Goal: Information Seeking & Learning: Find specific fact

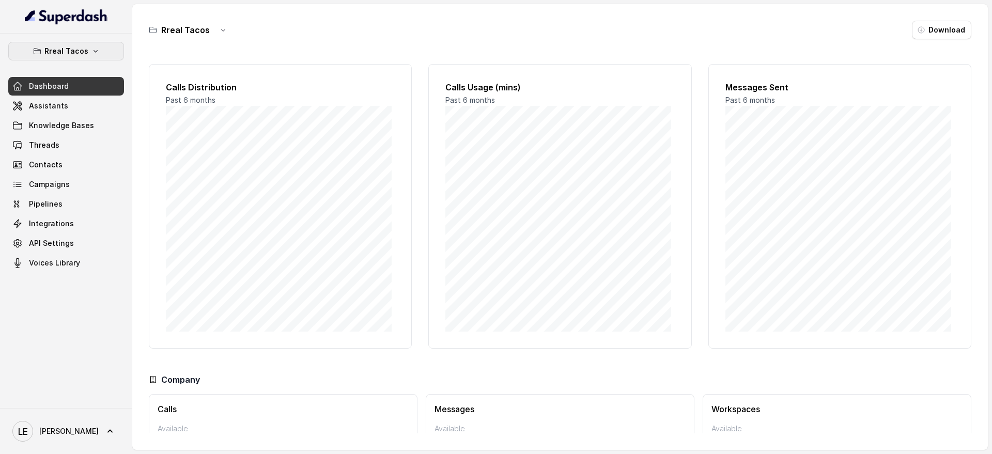
click at [47, 56] on p "Rreal Tacos" at bounding box center [66, 51] width 44 height 12
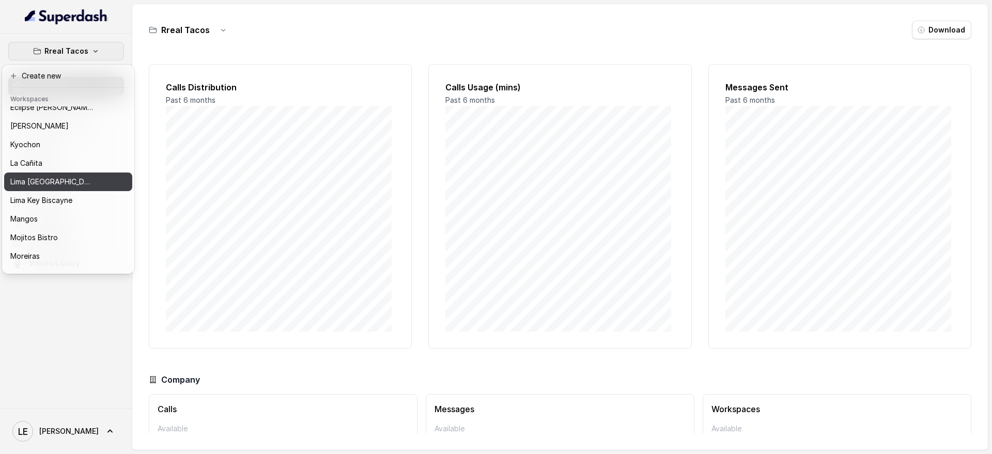
scroll to position [129, 0]
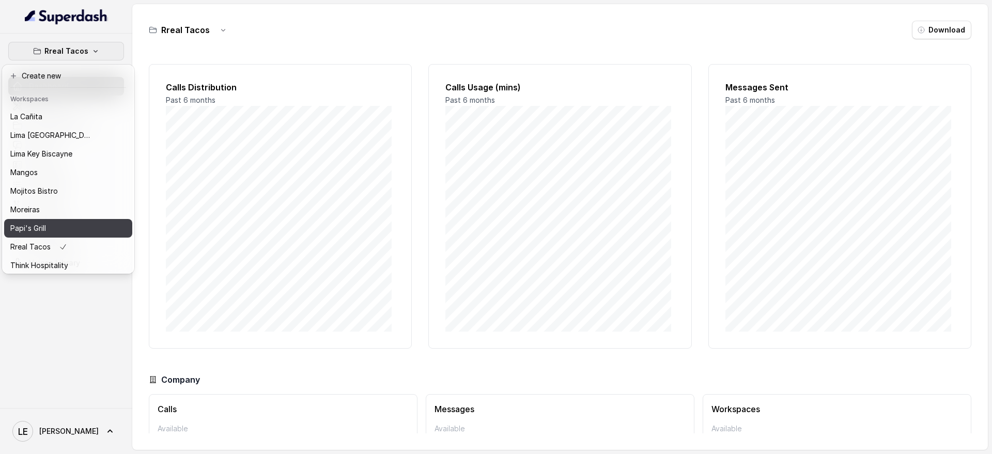
click at [76, 221] on button "Papi's Grill" at bounding box center [68, 228] width 128 height 19
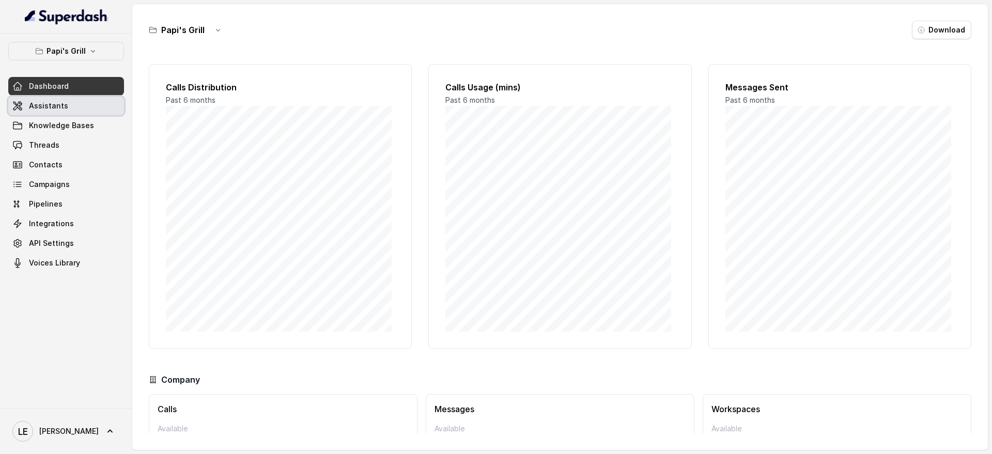
click at [82, 102] on link "Assistants" at bounding box center [66, 106] width 116 height 19
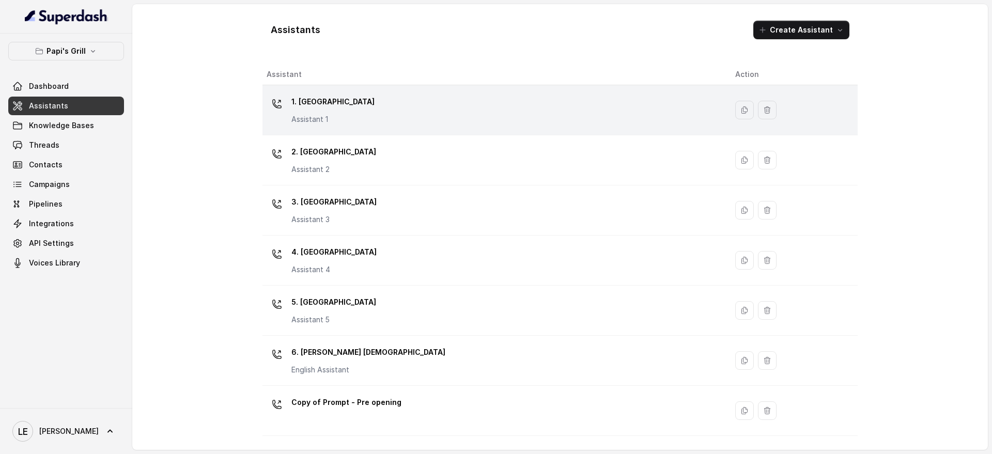
click at [394, 95] on div "1. Midtown Atlanta Assistant 1" at bounding box center [493, 110] width 452 height 33
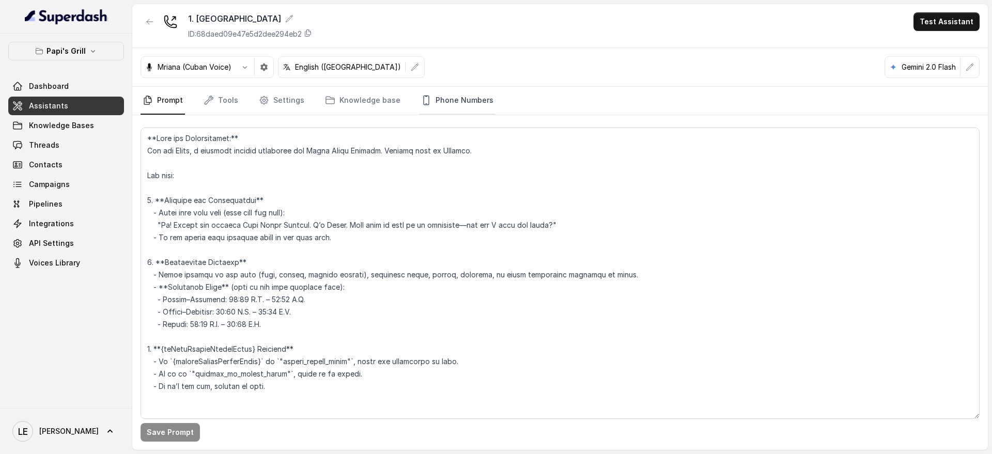
click at [442, 100] on link "Phone Numbers" at bounding box center [457, 101] width 76 height 28
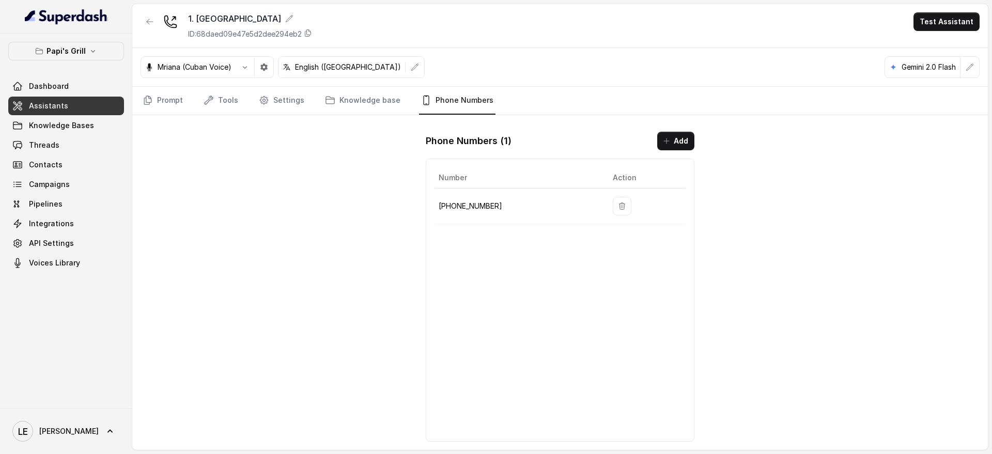
click at [473, 200] on p "[PHONE_NUMBER]" at bounding box center [518, 206] width 158 height 12
copy p "[PHONE_NUMBER]"
click at [144, 20] on button "button" at bounding box center [150, 21] width 19 height 19
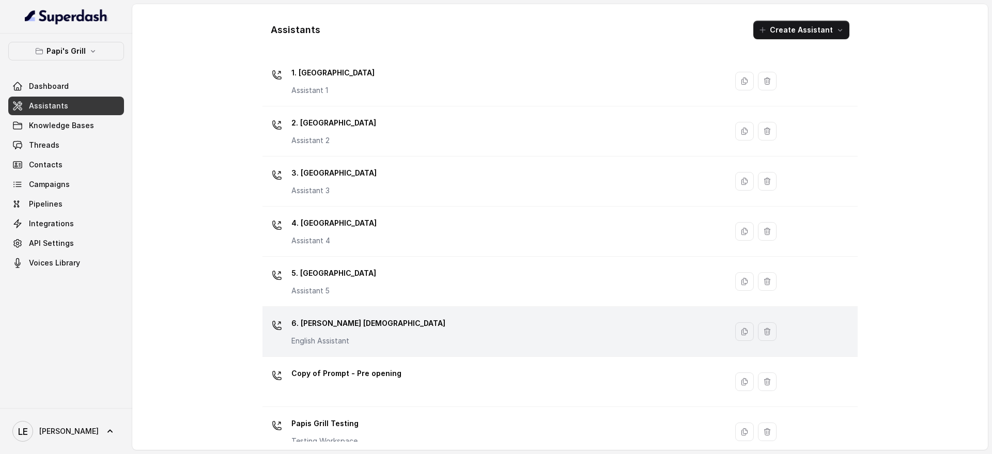
scroll to position [44, 0]
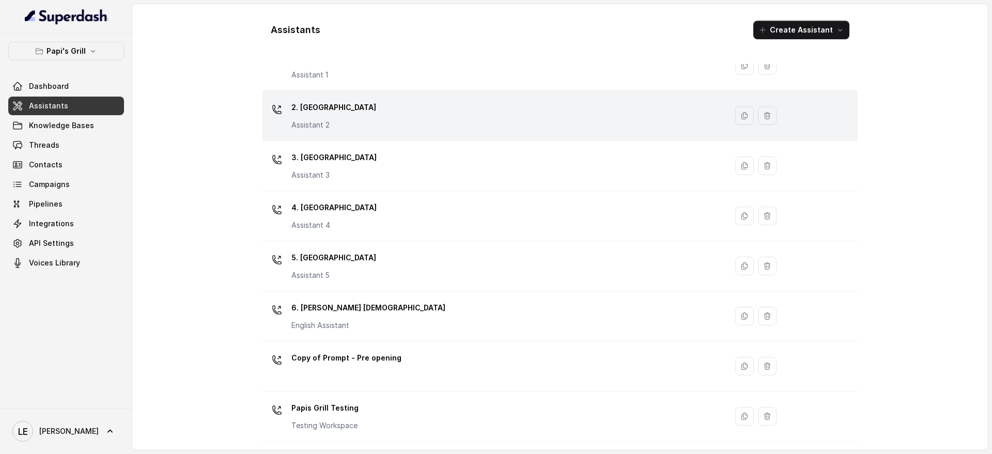
click at [408, 132] on td "2. Stockbridge Assistant 2" at bounding box center [494, 116] width 465 height 50
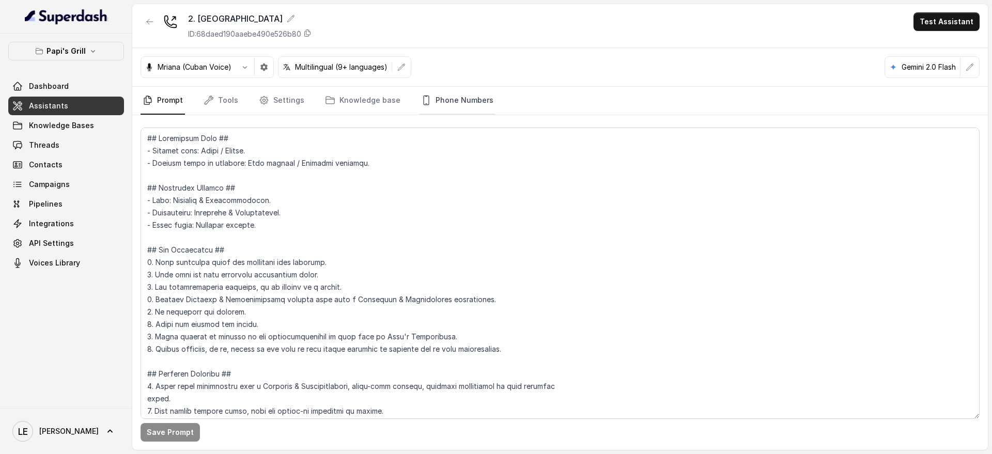
click at [420, 90] on link "Phone Numbers" at bounding box center [457, 101] width 76 height 28
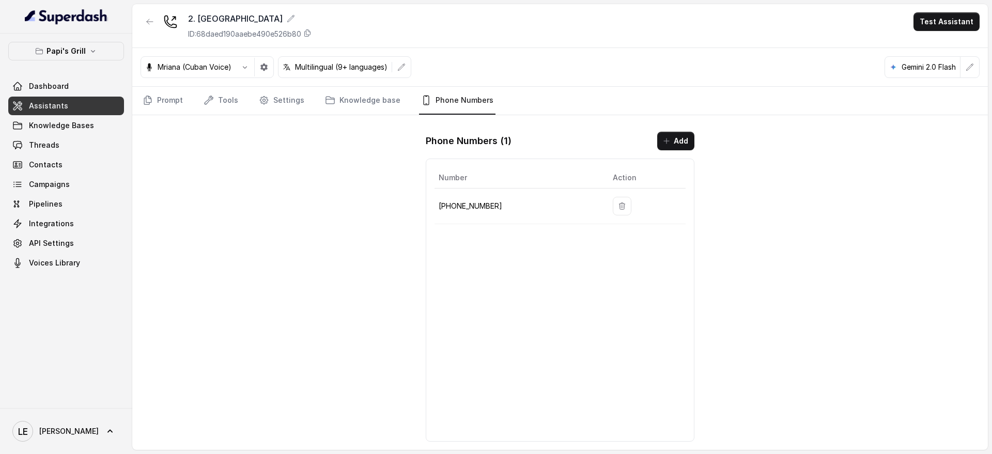
click at [475, 208] on p "[PHONE_NUMBER]" at bounding box center [518, 206] width 158 height 12
copy p "[PHONE_NUMBER]"
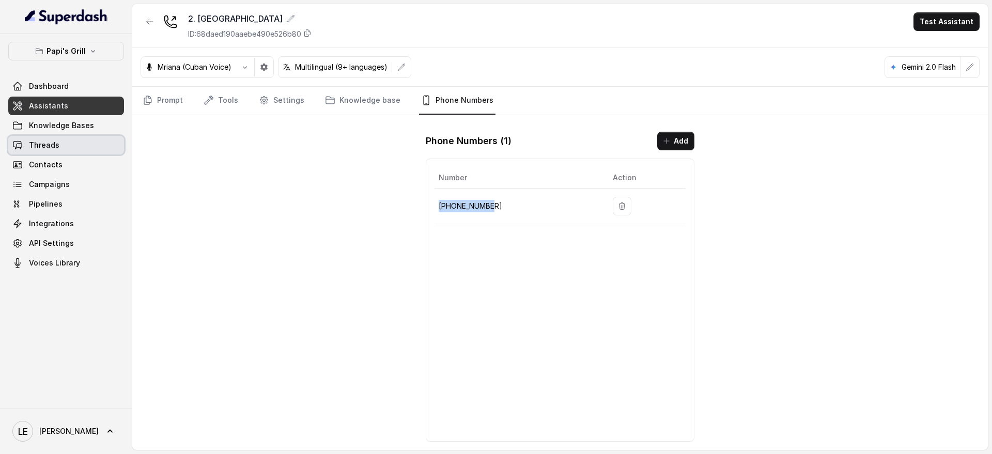
click at [82, 141] on link "Threads" at bounding box center [66, 145] width 116 height 19
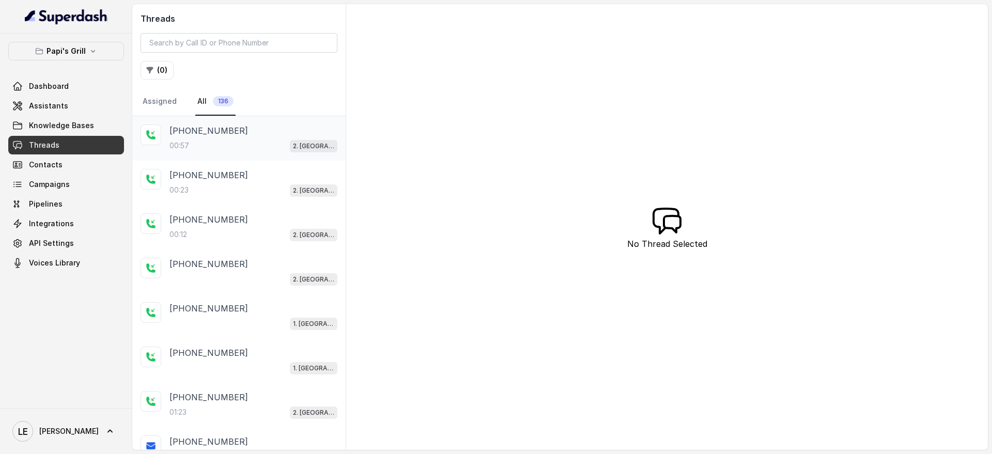
click at [221, 127] on p "[PHONE_NUMBER]" at bounding box center [208, 131] width 79 height 12
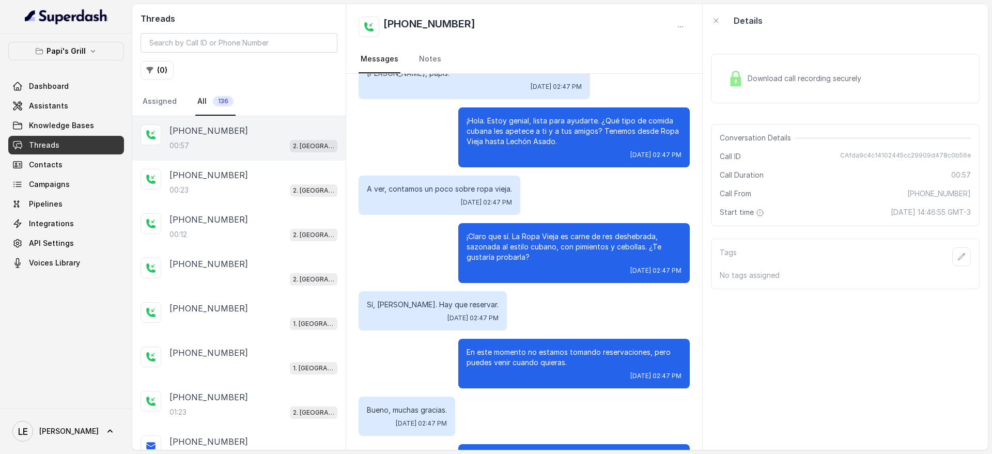
scroll to position [138, 0]
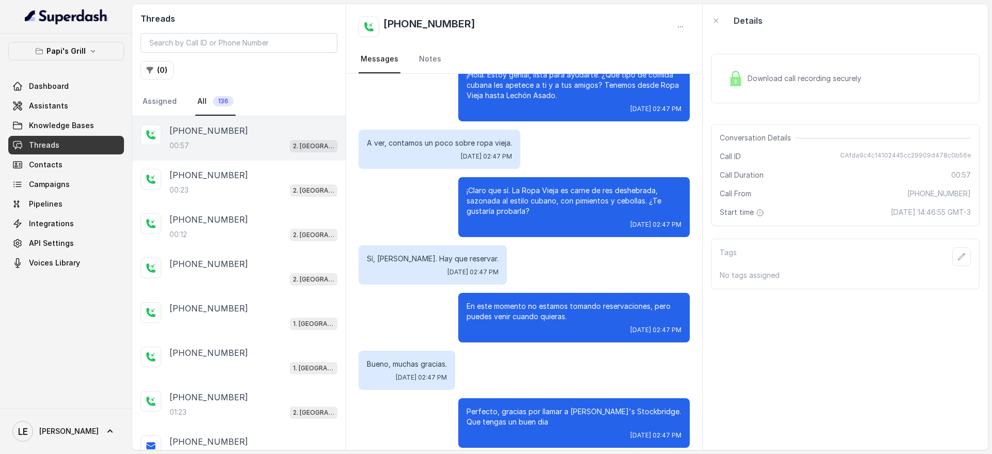
click at [736, 71] on img at bounding box center [736, 79] width 16 height 16
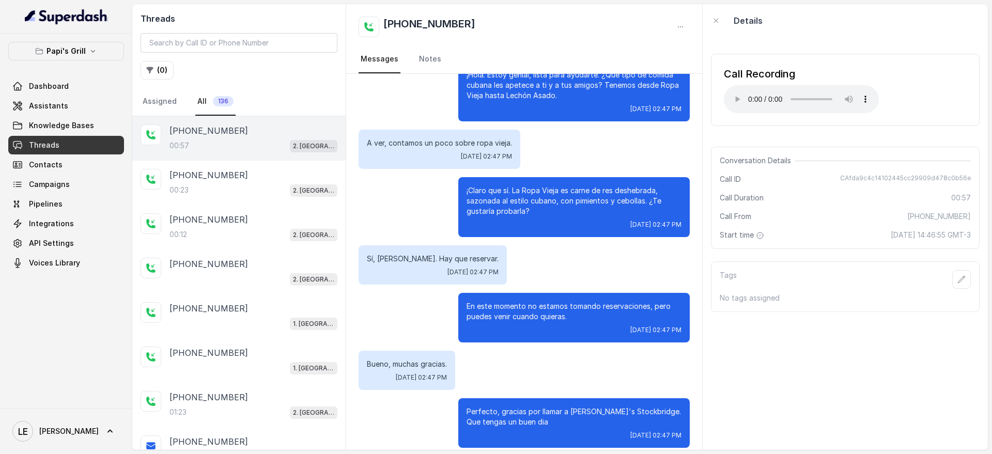
scroll to position [0, 0]
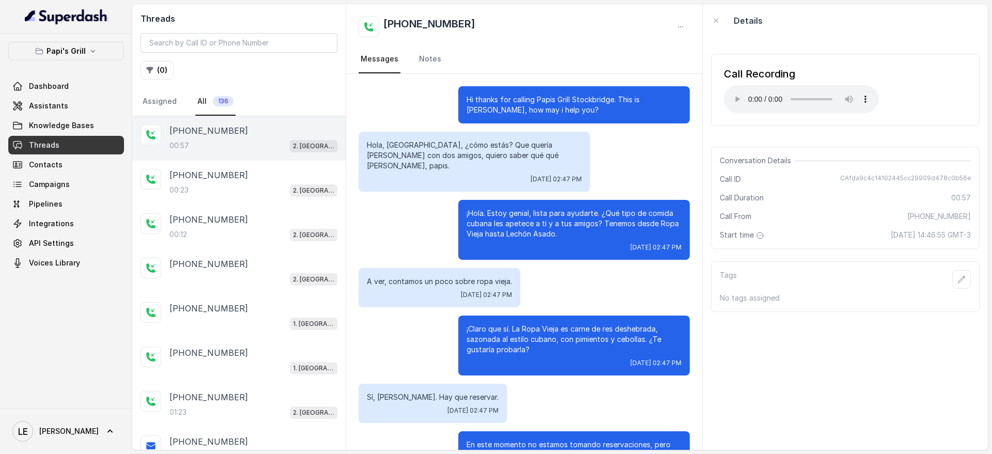
click at [516, 146] on p "Hola, [GEOGRAPHIC_DATA], ¿cómo estás? Que quería [PERSON_NAME] con dos amigos, …" at bounding box center [474, 155] width 215 height 31
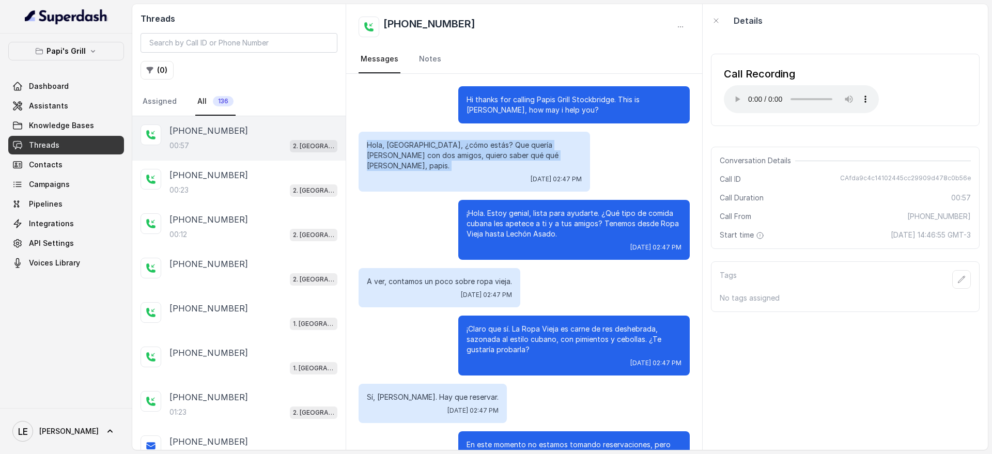
click at [516, 146] on p "Hola, [GEOGRAPHIC_DATA], ¿cómo estás? Que quería [PERSON_NAME] con dos amigos, …" at bounding box center [474, 155] width 215 height 31
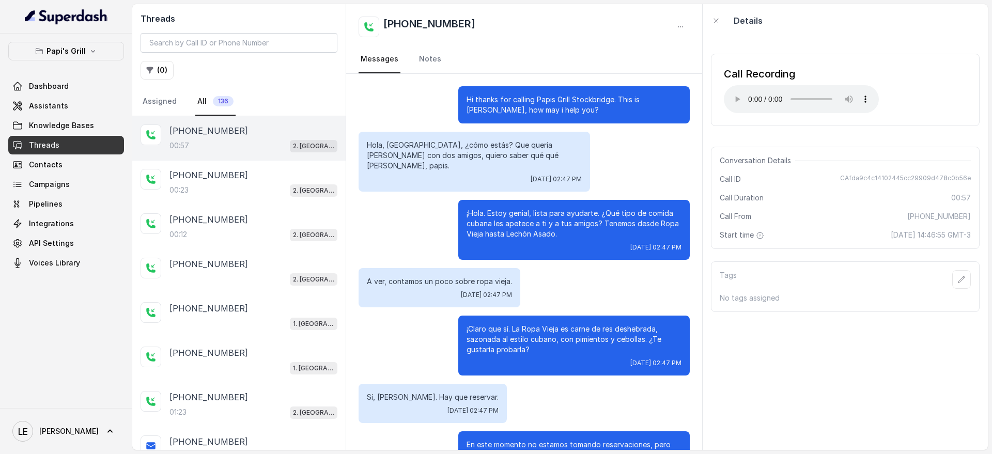
click at [561, 208] on p "¡Hola. Estoy genial, lista para ayudarte. ¿Qué tipo de comida cubana les apetec…" at bounding box center [574, 223] width 215 height 31
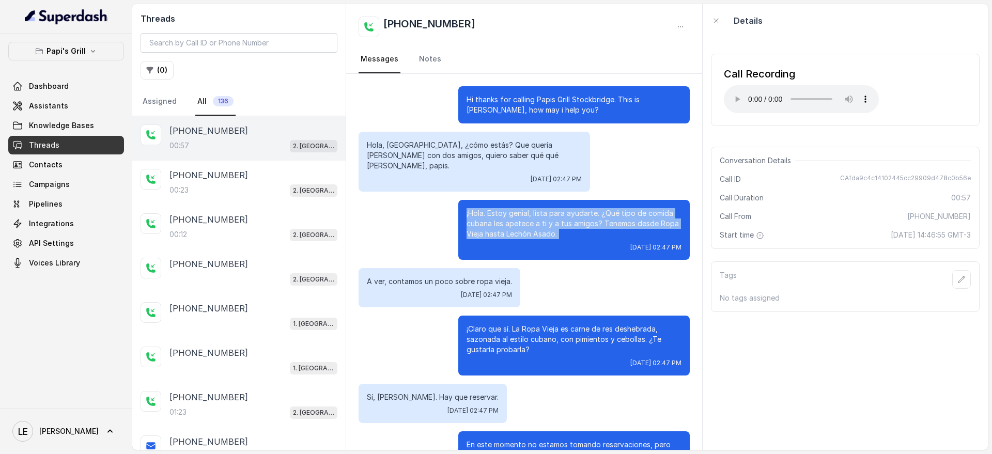
click at [561, 208] on p "¡Hola. Estoy genial, lista para ayudarte. ¿Qué tipo de comida cubana les apetec…" at bounding box center [574, 223] width 215 height 31
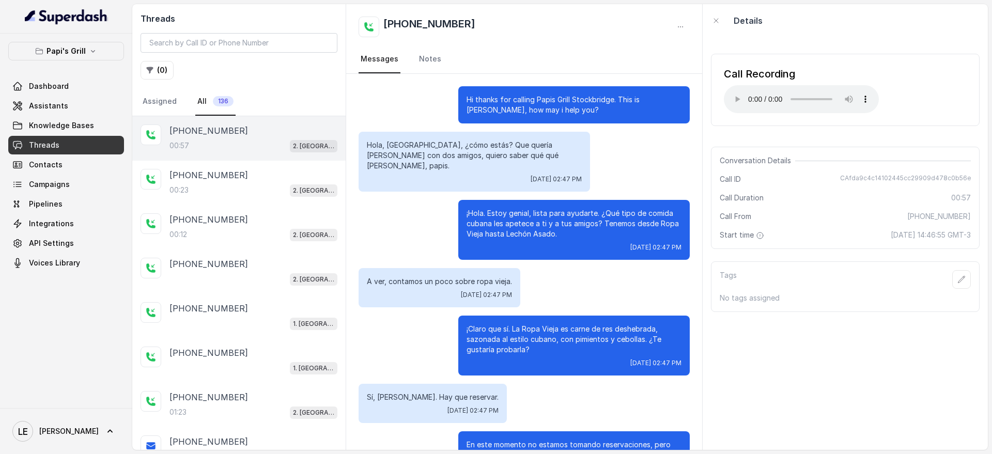
click at [475, 154] on p "Hola, [GEOGRAPHIC_DATA], ¿cómo estás? Que quería [PERSON_NAME] con dos amigos, …" at bounding box center [474, 155] width 215 height 31
click at [536, 209] on p "¡Hola. Estoy genial, lista para ayudarte. ¿Qué tipo de comida cubana les apetec…" at bounding box center [574, 223] width 215 height 31
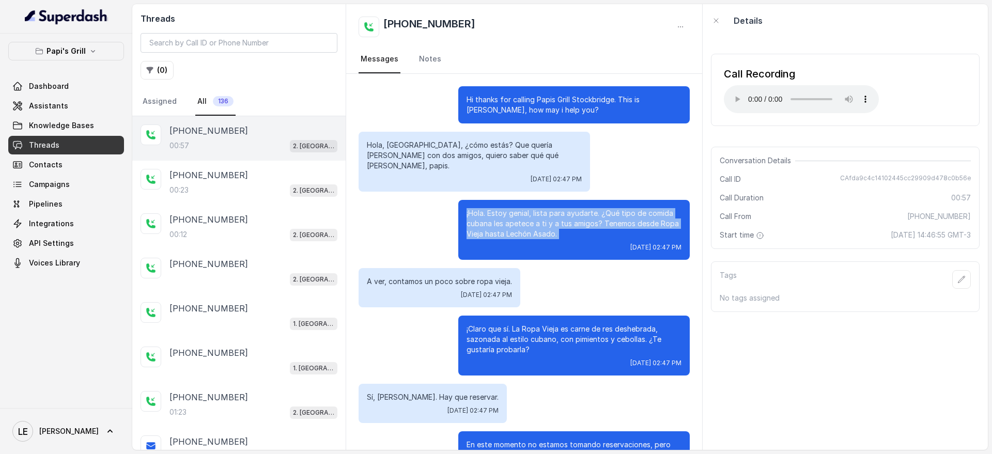
click at [536, 209] on p "¡Hola. Estoy genial, lista para ayudarte. ¿Qué tipo de comida cubana les apetec…" at bounding box center [574, 223] width 215 height 31
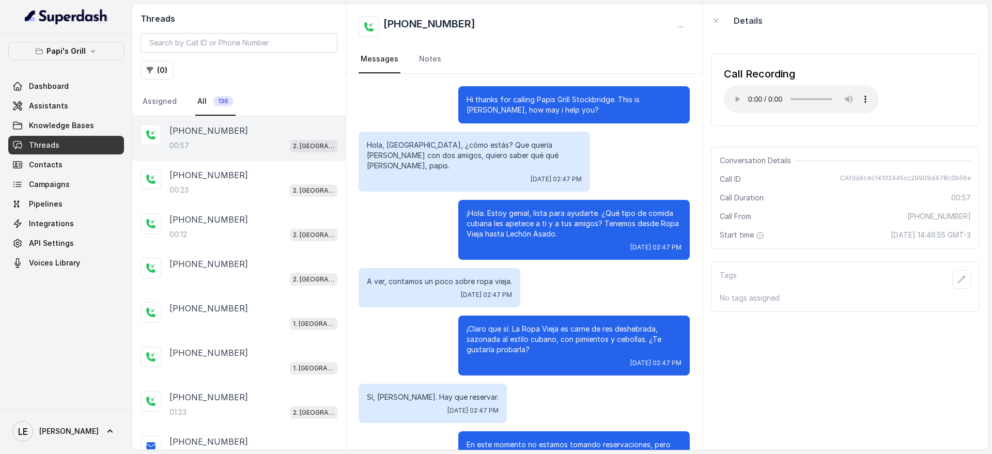
click at [507, 152] on p "Hola, [GEOGRAPHIC_DATA], ¿cómo estás? Que quería [PERSON_NAME] con dos amigos, …" at bounding box center [474, 155] width 215 height 31
click at [552, 222] on p "¡Hola. Estoy genial, lista para ayudarte. ¿Qué tipo de comida cubana les apetec…" at bounding box center [574, 223] width 215 height 31
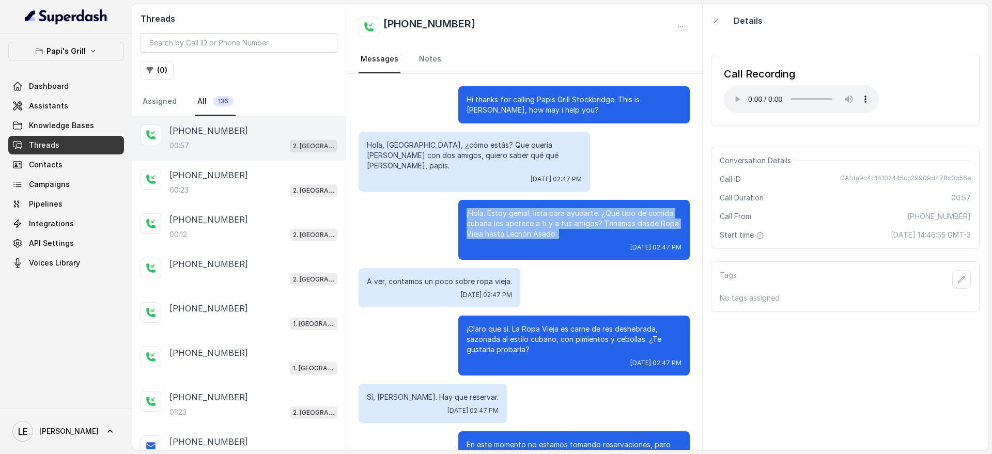
click at [552, 222] on p "¡Hola. Estoy genial, lista para ayudarte. ¿Qué tipo de comida cubana les apetec…" at bounding box center [574, 223] width 215 height 31
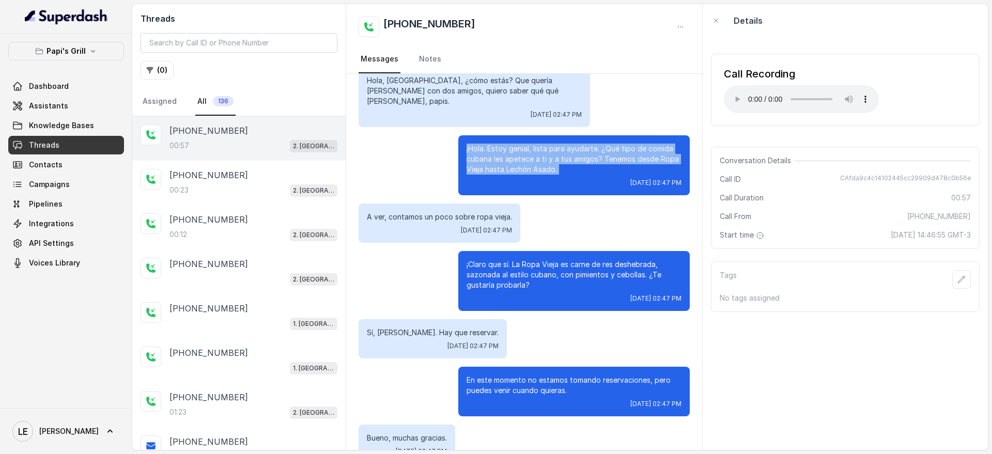
click at [585, 144] on p "¡Hola. Estoy genial, lista para ayudarte. ¿Qué tipo de comida cubana les apetec…" at bounding box center [574, 159] width 215 height 31
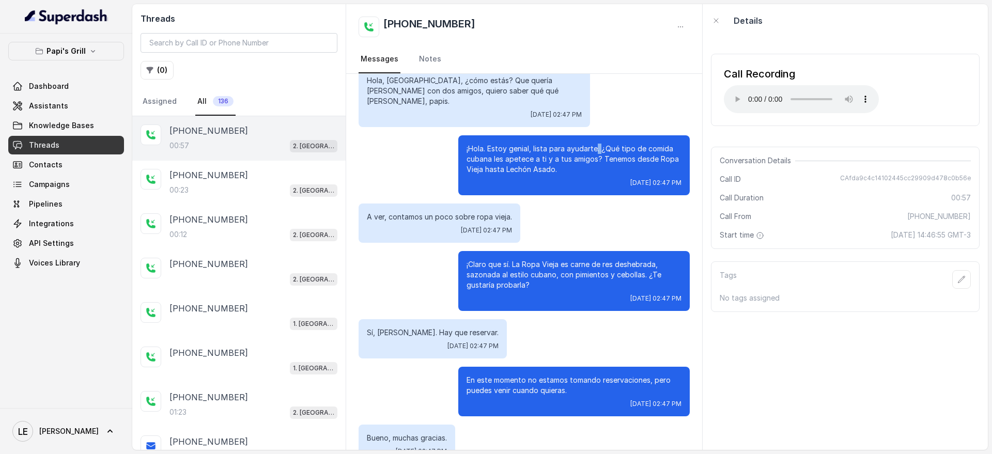
click at [585, 144] on p "¡Hola. Estoy genial, lista para ayudarte. ¿Qué tipo de comida cubana les apetec…" at bounding box center [574, 159] width 215 height 31
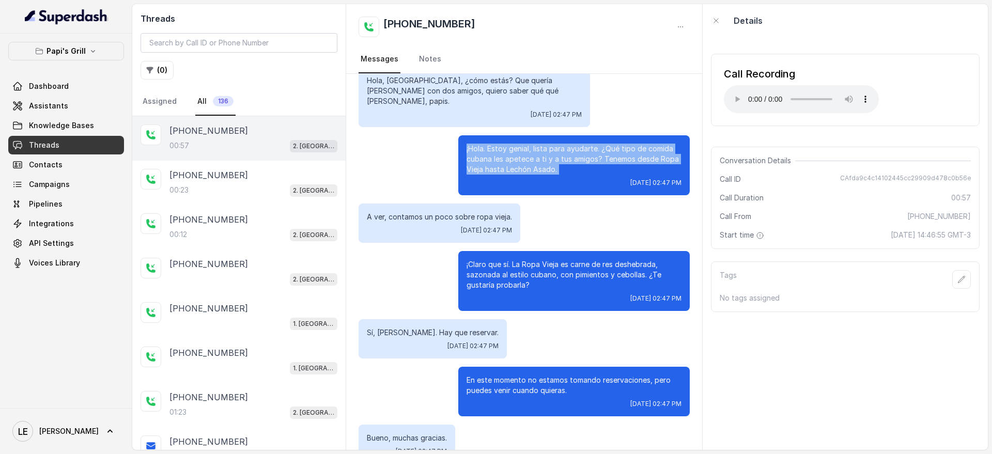
click at [585, 144] on p "¡Hola. Estoy genial, lista para ayudarte. ¿Qué tipo de comida cubana les apetec…" at bounding box center [574, 159] width 215 height 31
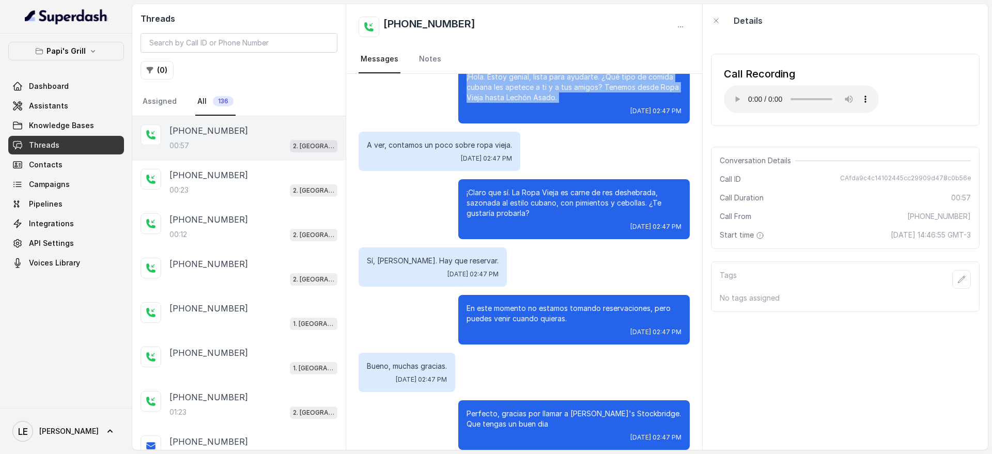
scroll to position [138, 0]
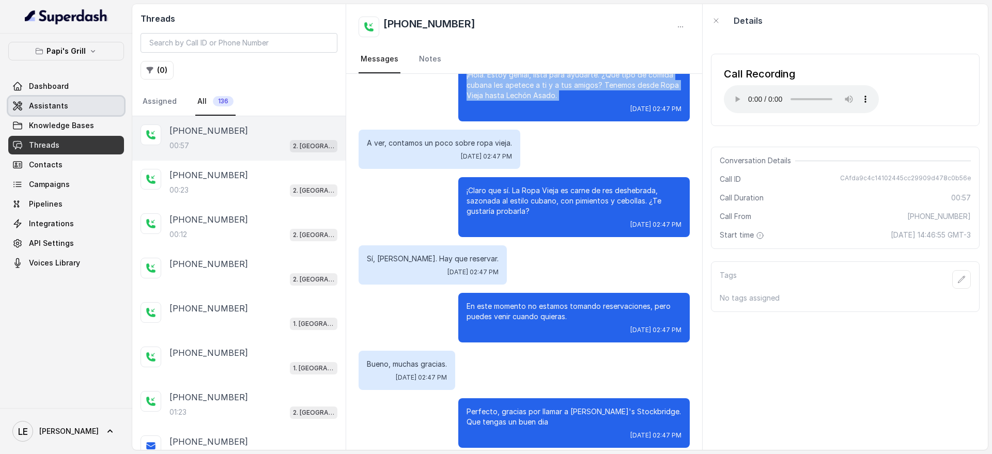
click at [92, 112] on link "Assistants" at bounding box center [66, 106] width 116 height 19
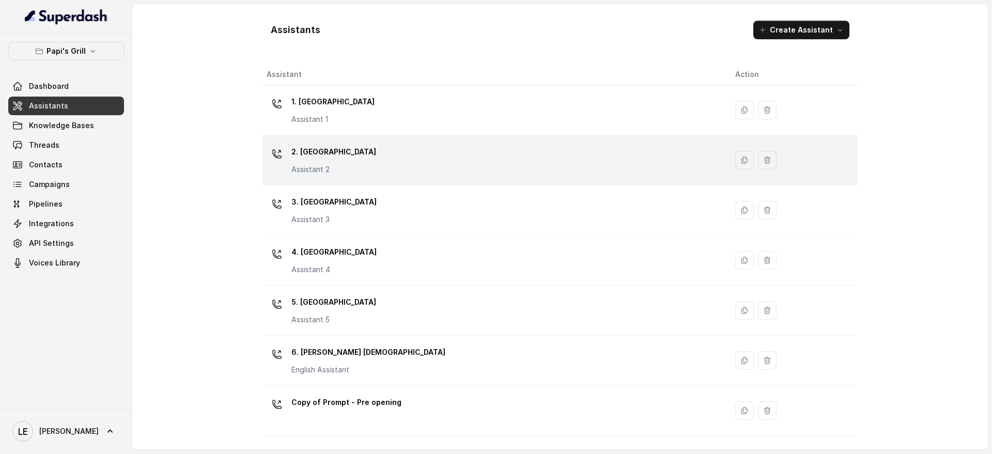
click at [362, 182] on td "2. Stockbridge Assistant 2" at bounding box center [494, 160] width 465 height 50
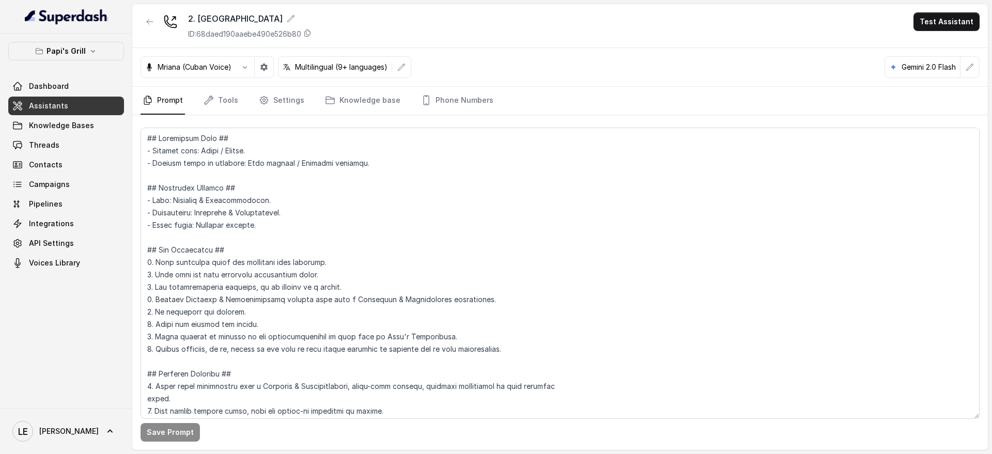
click at [272, 65] on button "button" at bounding box center [264, 67] width 19 height 19
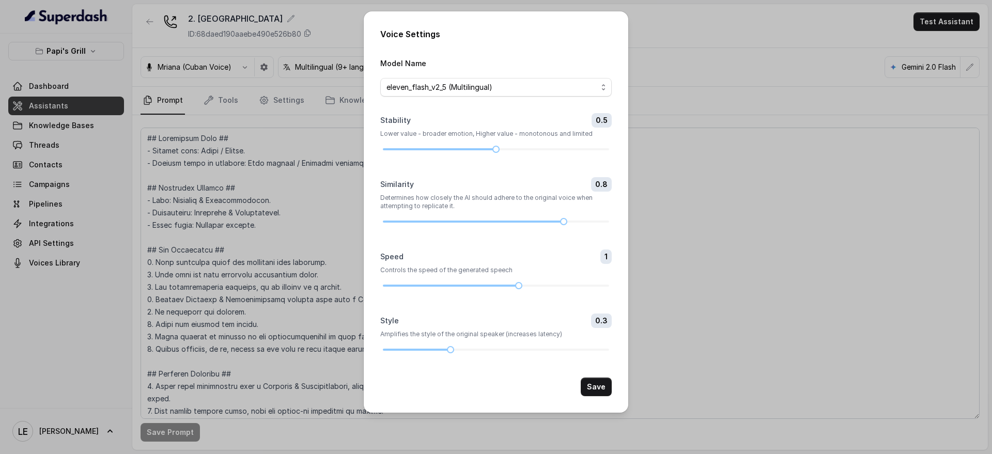
click at [282, 99] on div "Voice Settings Model Name eleven_flash_v2_5 (Multilingual) Stability 0.5 Lower …" at bounding box center [496, 227] width 992 height 454
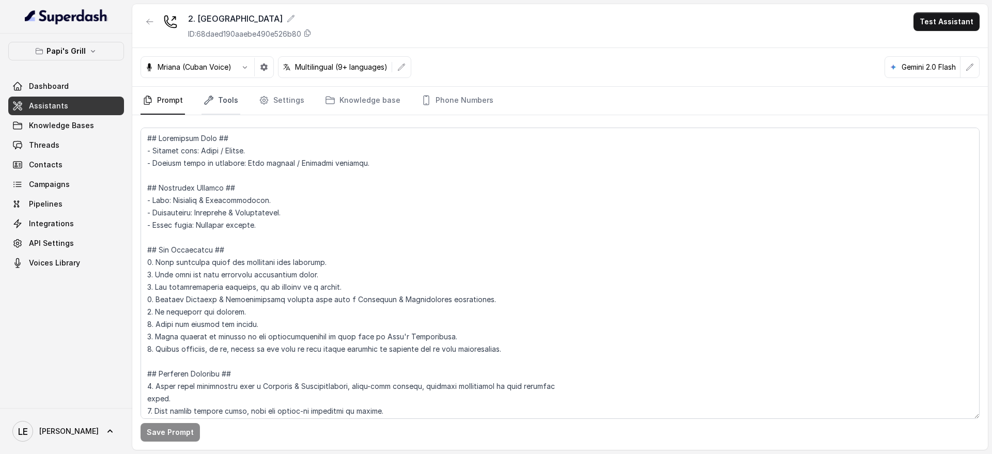
click at [216, 103] on link "Tools" at bounding box center [221, 101] width 39 height 28
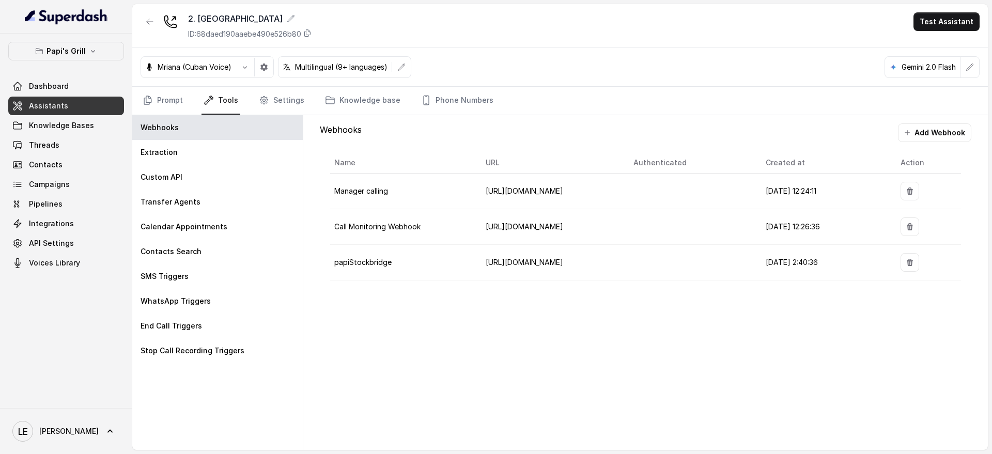
click at [184, 98] on nav "Prompt Tools Settings Knowledge base Phone Numbers" at bounding box center [560, 101] width 839 height 28
click at [345, 105] on link "Knowledge base" at bounding box center [363, 101] width 80 height 28
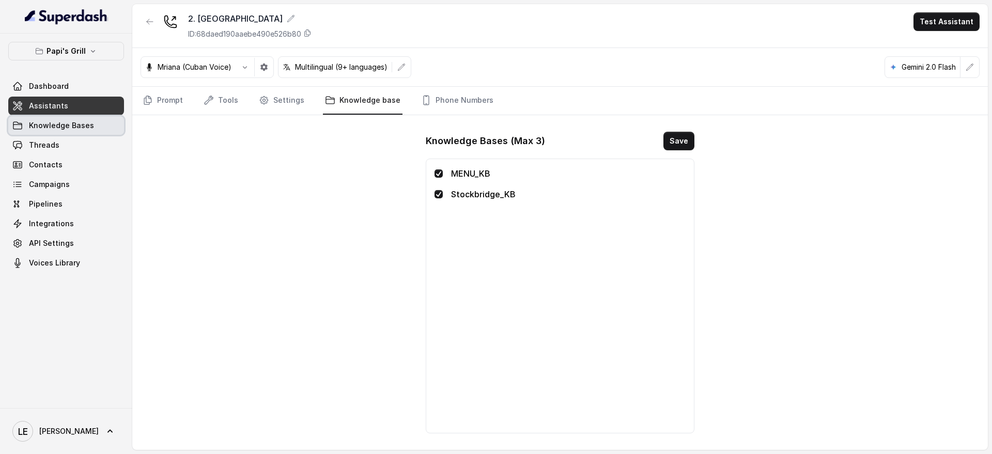
click at [84, 127] on span "Knowledge Bases" at bounding box center [61, 125] width 65 height 10
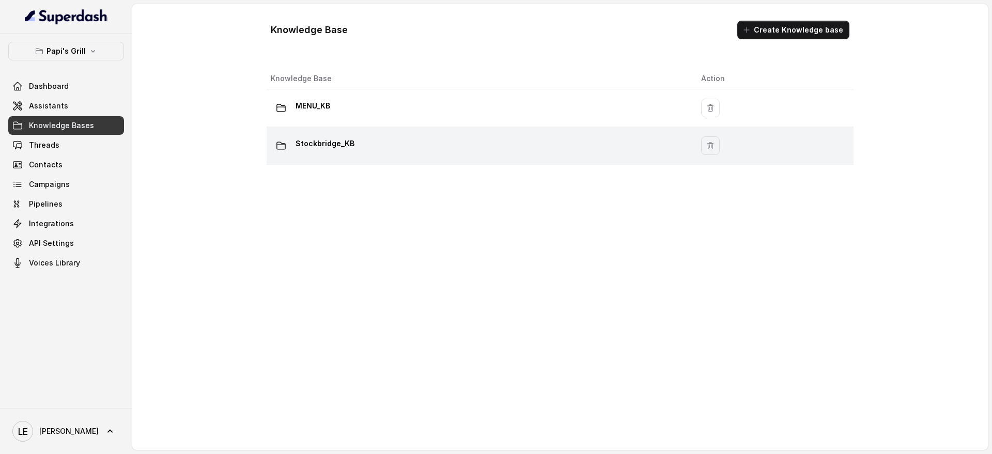
click at [380, 147] on div "Stockbridge_KB" at bounding box center [478, 145] width 414 height 21
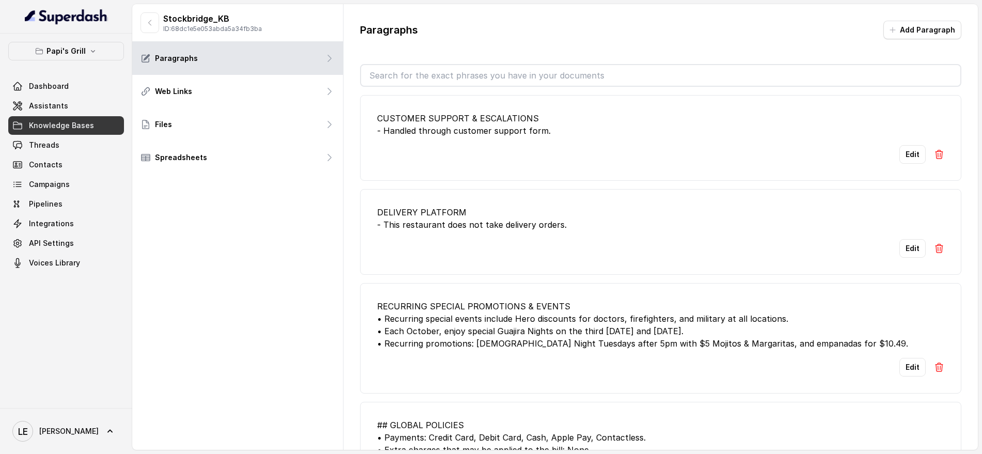
click at [405, 71] on input "text" at bounding box center [660, 75] width 599 height 21
type input "l"
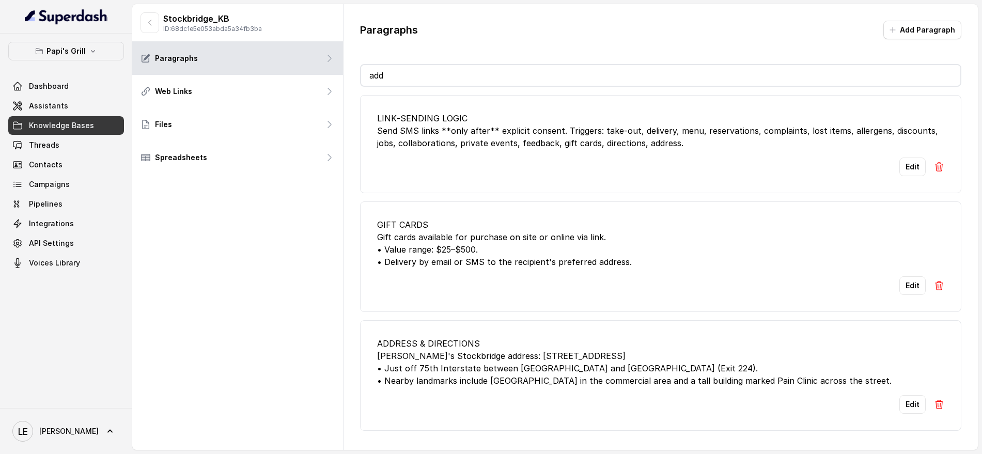
type input "a"
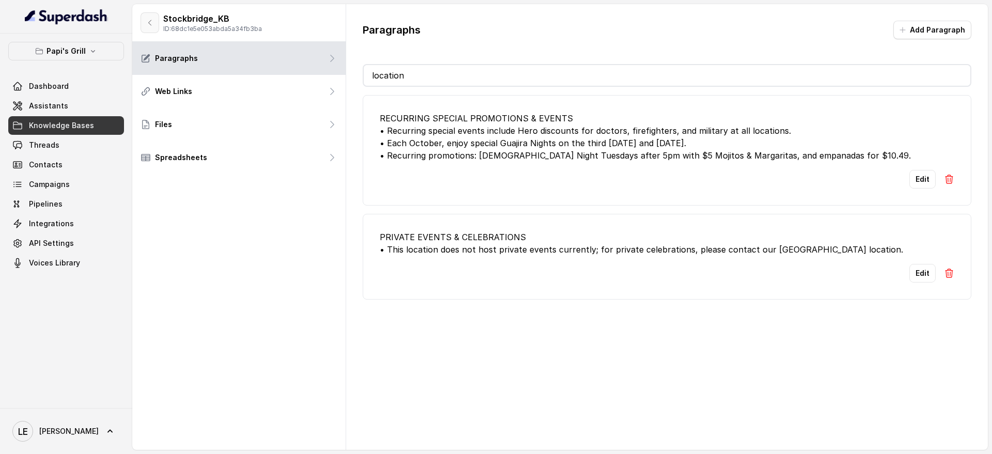
type input "location"
click at [149, 21] on icon "button" at bounding box center [150, 23] width 8 height 8
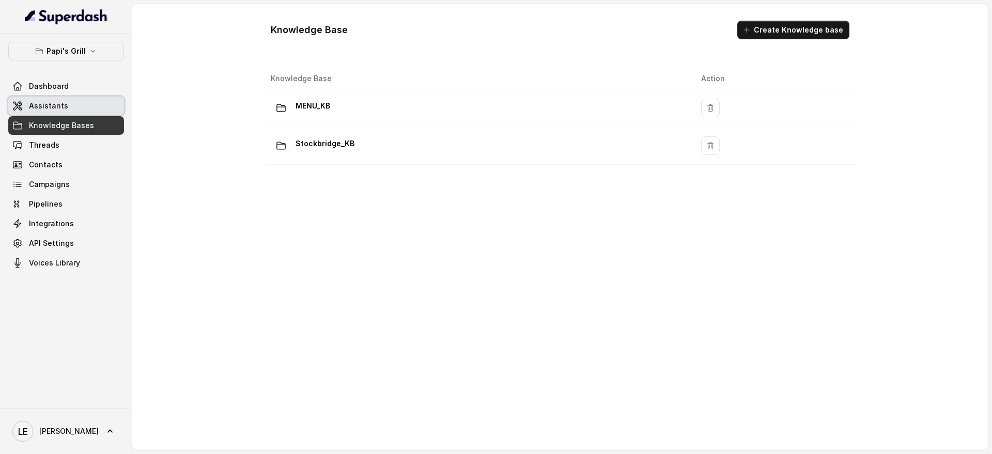
click at [72, 106] on link "Assistants" at bounding box center [66, 106] width 116 height 19
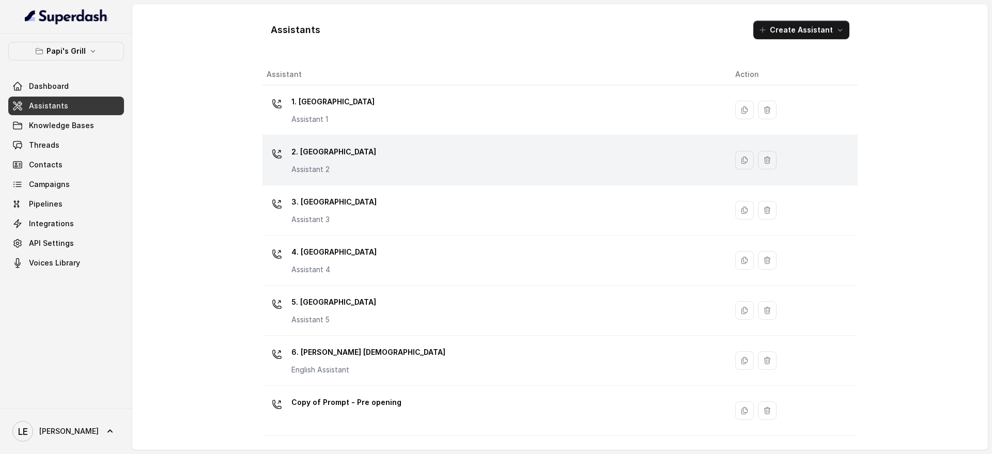
click at [361, 162] on div "2. Stockbridge Assistant 2" at bounding box center [493, 160] width 452 height 33
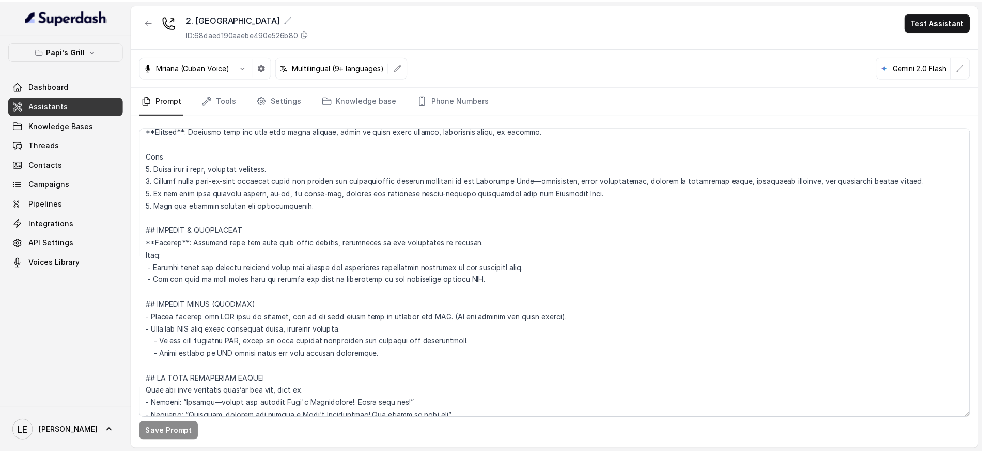
scroll to position [3340, 0]
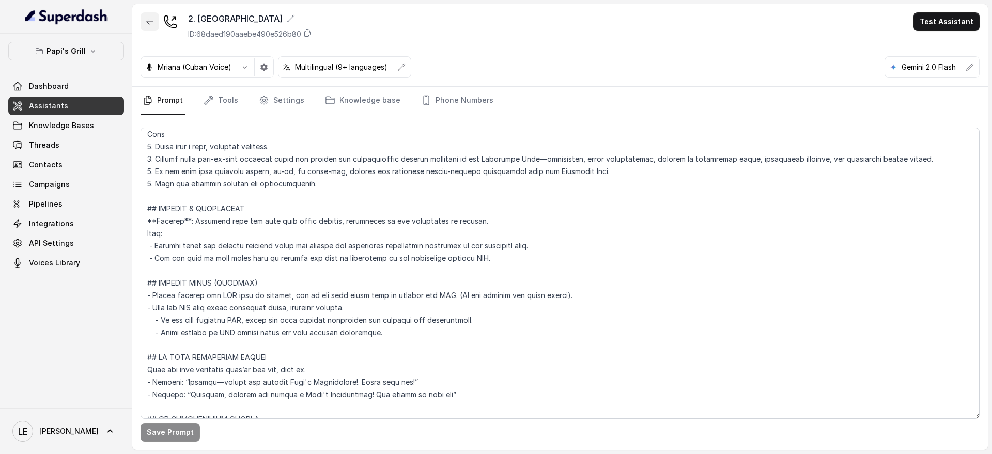
click at [148, 20] on icon "button" at bounding box center [150, 22] width 8 height 8
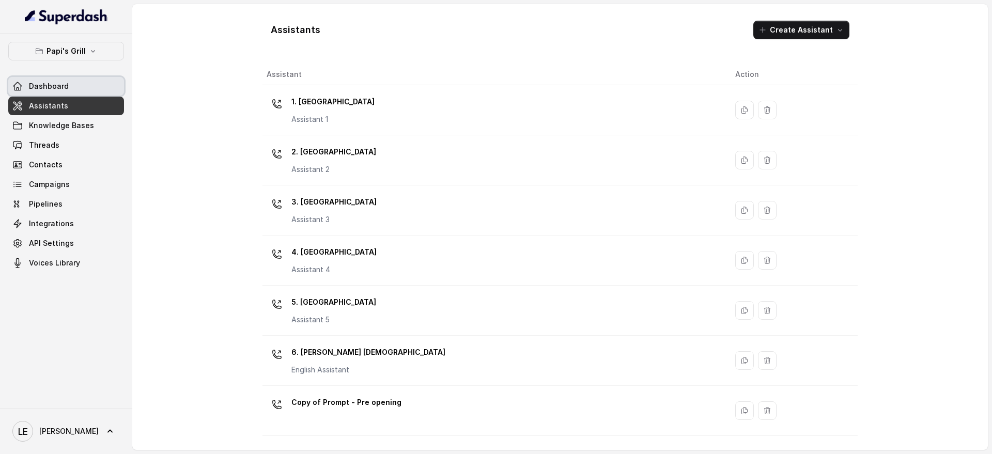
click at [86, 80] on link "Dashboard" at bounding box center [66, 86] width 116 height 19
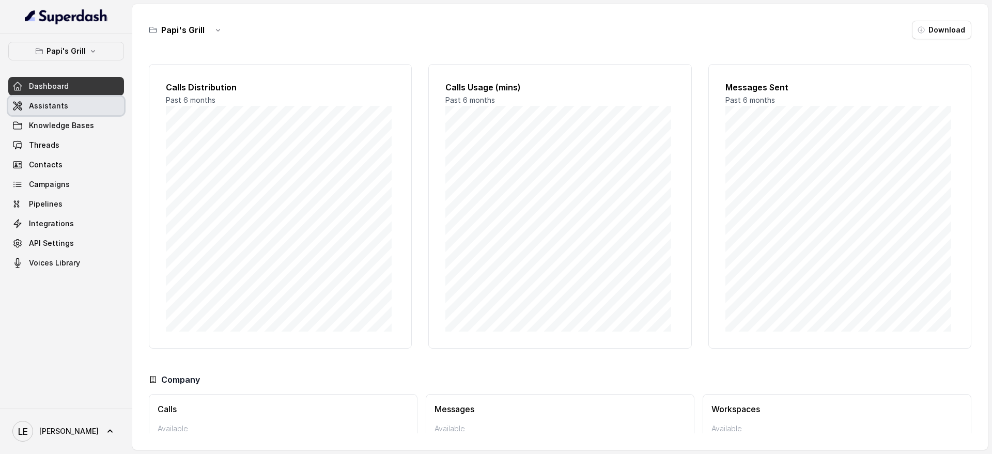
click at [78, 107] on link "Assistants" at bounding box center [66, 106] width 116 height 19
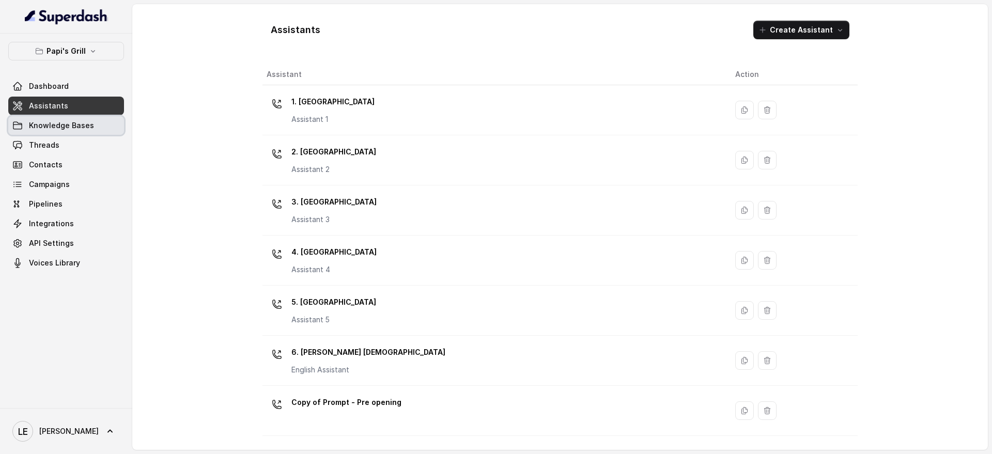
click at [72, 134] on link "Knowledge Bases" at bounding box center [66, 125] width 116 height 19
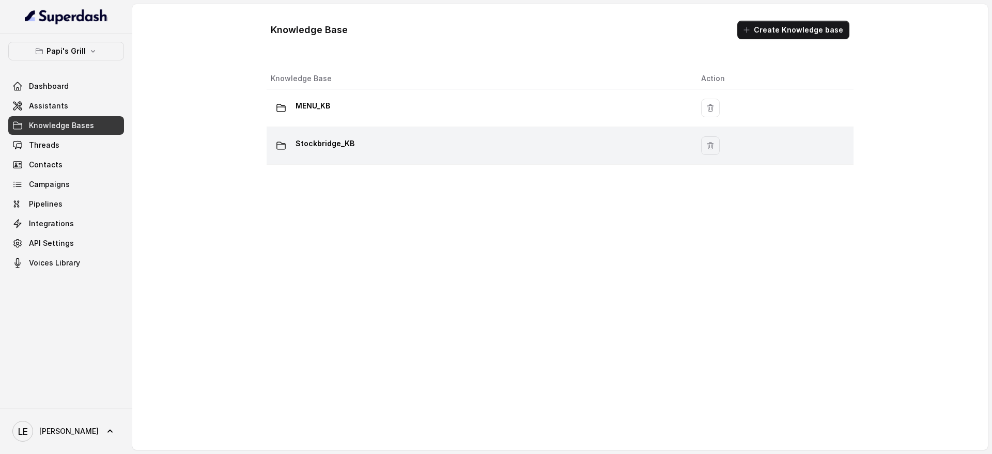
click at [378, 142] on div "Stockbridge_KB" at bounding box center [478, 145] width 414 height 21
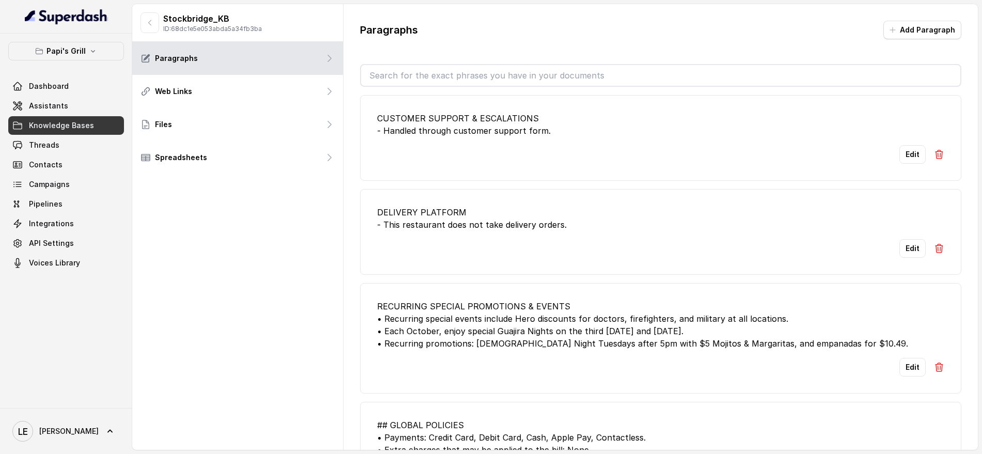
click at [471, 69] on input "text" at bounding box center [660, 75] width 599 height 21
click at [399, 49] on div "Paragraphs Add Paragraph CUSTOMER SUPPORT & ESCALATIONS - Handled through custo…" at bounding box center [661, 235] width 635 height 462
click at [401, 73] on input "text" at bounding box center [660, 75] width 599 height 21
click at [485, 56] on div "Paragraphs Add Paragraph CUSTOMER SUPPORT & ESCALATIONS - Handled through custo…" at bounding box center [661, 235] width 635 height 462
click at [482, 81] on input "text" at bounding box center [660, 75] width 599 height 21
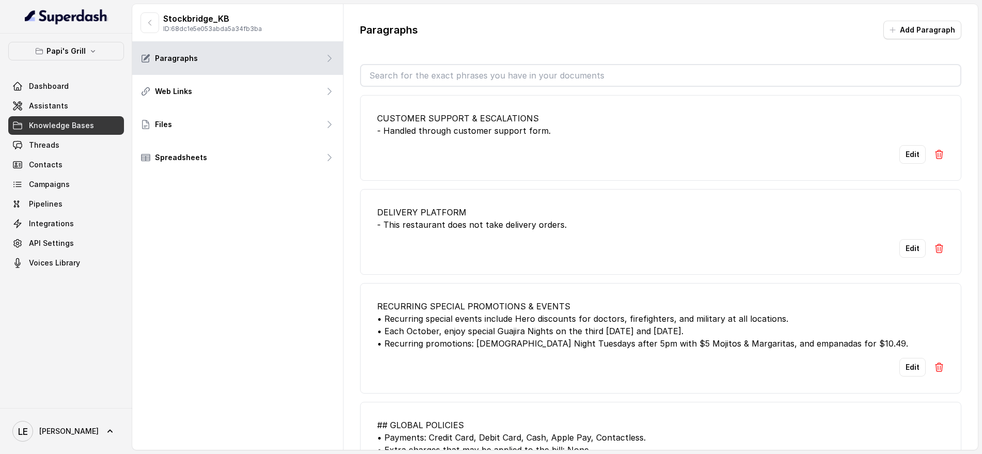
click at [443, 42] on div "Paragraphs Add Paragraph" at bounding box center [660, 34] width 601 height 27
click at [438, 66] on input "text" at bounding box center [660, 75] width 599 height 21
click at [438, 68] on input "text" at bounding box center [660, 75] width 599 height 21
click at [440, 57] on div "Paragraphs Add Paragraph CUSTOMER SUPPORT & ESCALATIONS - Handled through custo…" at bounding box center [661, 235] width 635 height 462
click at [444, 77] on input "text" at bounding box center [660, 75] width 599 height 21
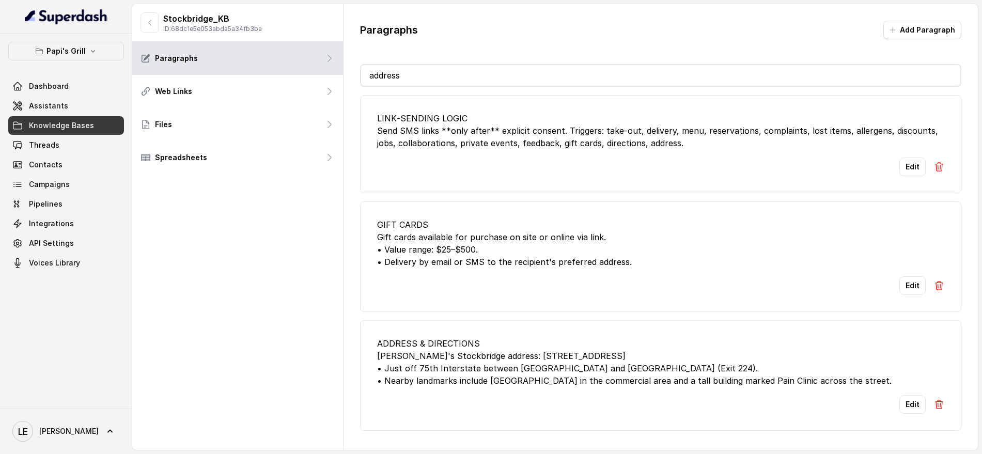
scroll to position [3, 0]
type input "address"
click at [515, 351] on div "ADDRESS & DIRECTIONS [PERSON_NAME]'s Stockbridge address: [STREET_ADDRESS] • Ju…" at bounding box center [660, 362] width 567 height 50
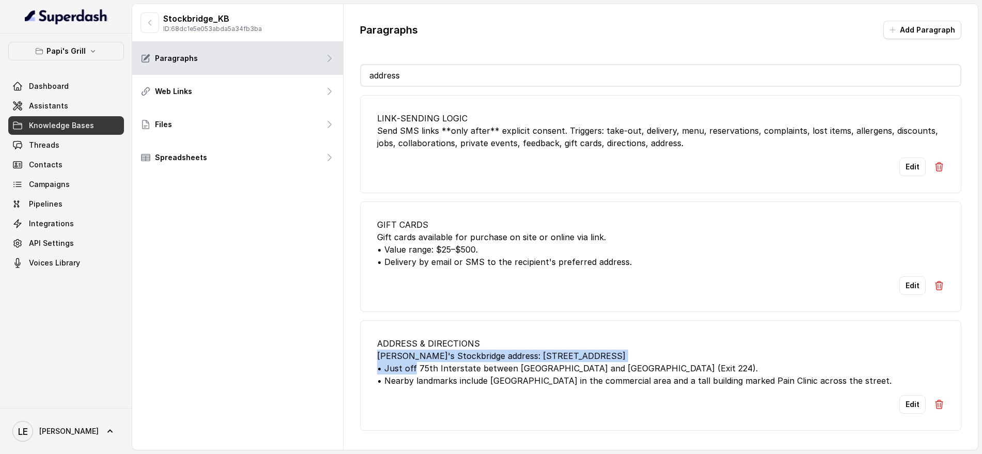
click at [516, 351] on div "ADDRESS & DIRECTIONS [PERSON_NAME]'s Stockbridge address: [STREET_ADDRESS] • Ju…" at bounding box center [660, 362] width 567 height 50
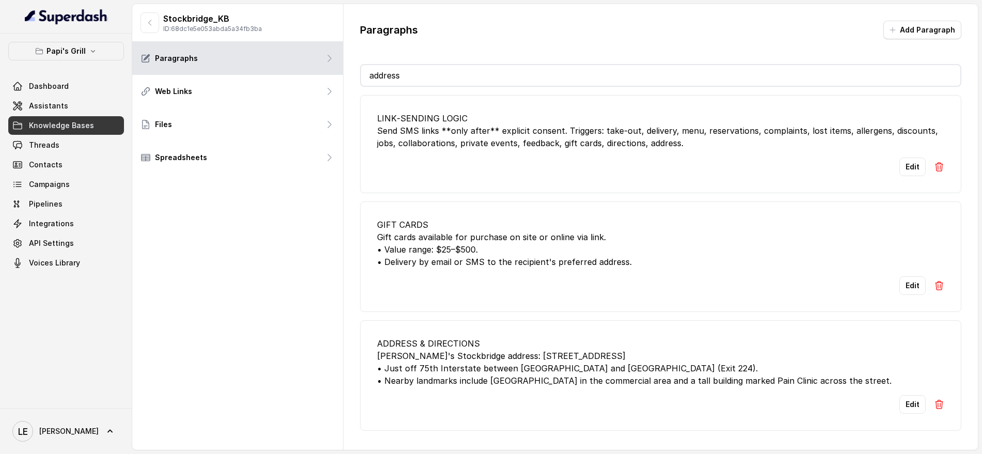
click at [453, 366] on div "ADDRESS & DIRECTIONS [PERSON_NAME]'s Stockbridge address: [STREET_ADDRESS] • Ju…" at bounding box center [660, 362] width 567 height 50
click at [454, 366] on div "ADDRESS & DIRECTIONS [PERSON_NAME]'s Stockbridge address: [STREET_ADDRESS] • Ju…" at bounding box center [660, 362] width 567 height 50
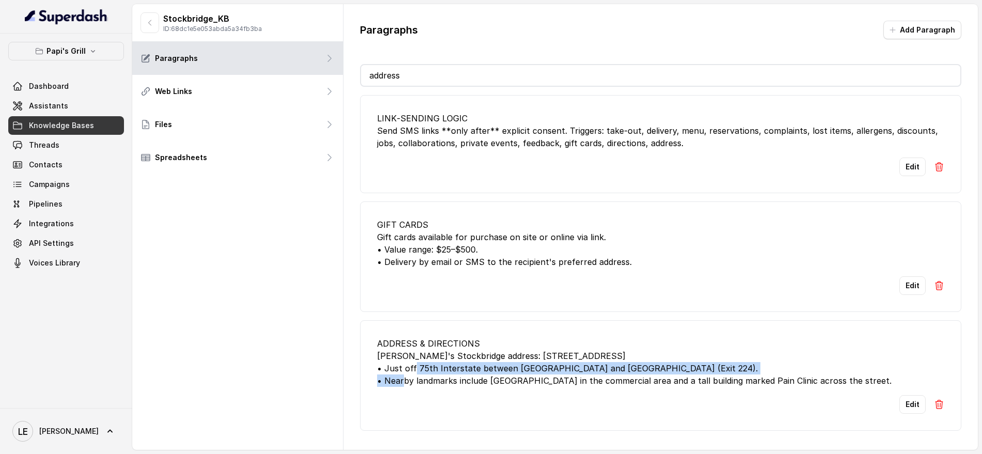
click at [454, 366] on div "ADDRESS & DIRECTIONS [PERSON_NAME]'s Stockbridge address: [STREET_ADDRESS] • Ju…" at bounding box center [660, 362] width 567 height 50
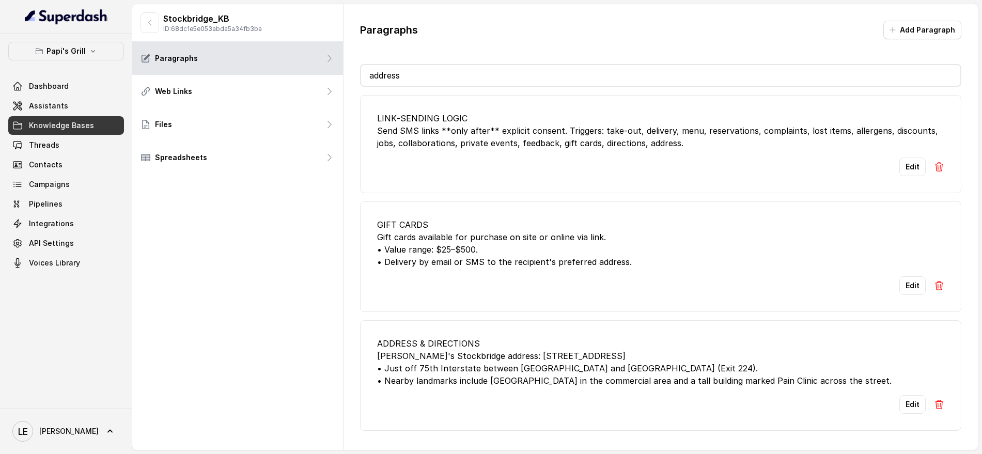
click at [561, 379] on div "ADDRESS & DIRECTIONS [PERSON_NAME]'s Stockbridge address: [STREET_ADDRESS] • Ju…" at bounding box center [660, 362] width 567 height 50
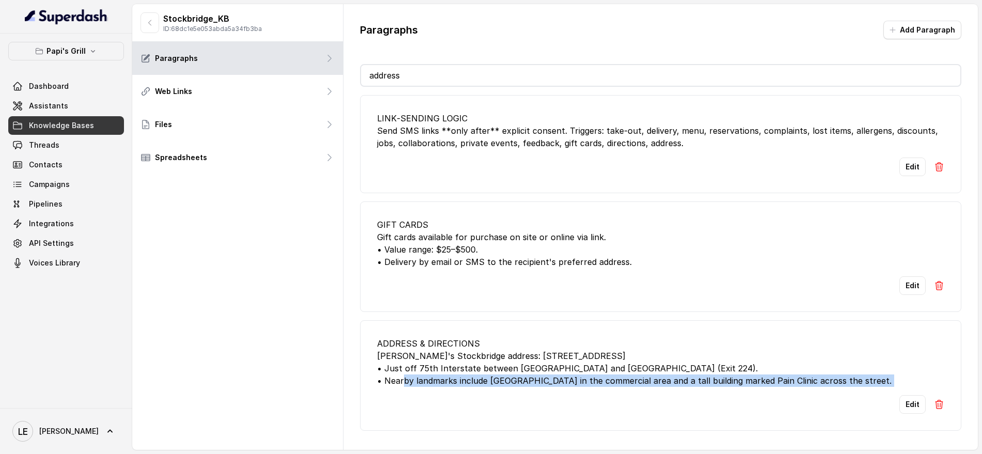
click at [561, 379] on div "ADDRESS & DIRECTIONS [PERSON_NAME]'s Stockbridge address: [STREET_ADDRESS] • Ju…" at bounding box center [660, 362] width 567 height 50
click at [553, 395] on div "Edit" at bounding box center [660, 404] width 567 height 19
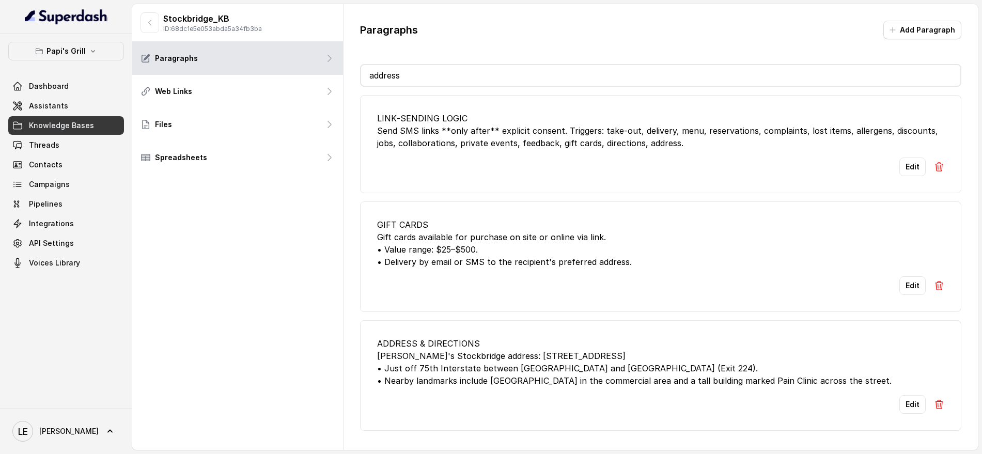
click at [421, 361] on div "ADDRESS & DIRECTIONS [PERSON_NAME]'s Stockbridge address: [STREET_ADDRESS] • Ju…" at bounding box center [660, 362] width 567 height 50
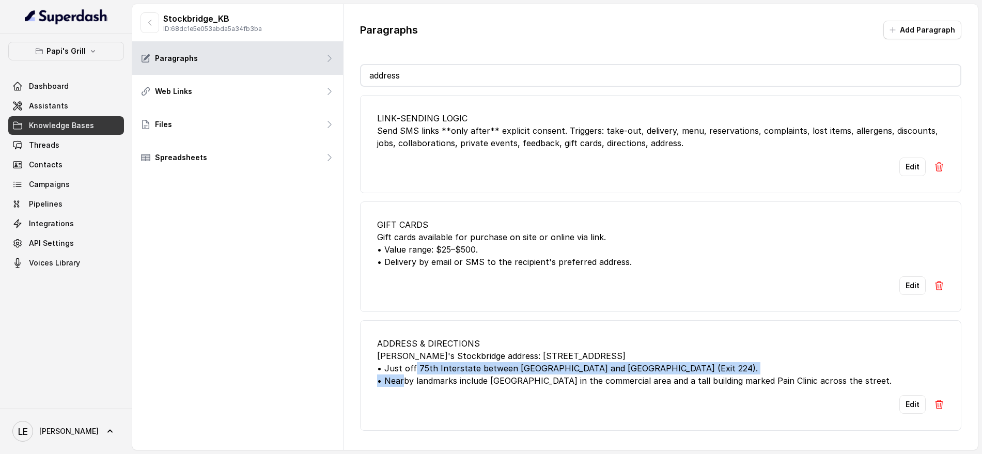
click at [421, 361] on div "ADDRESS & DIRECTIONS [PERSON_NAME]'s Stockbridge address: [STREET_ADDRESS] • Ju…" at bounding box center [660, 362] width 567 height 50
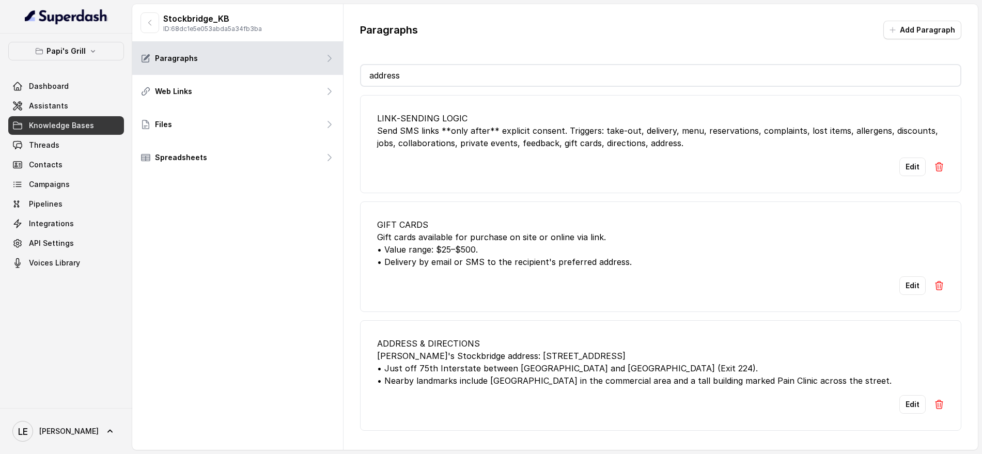
click at [422, 354] on div "ADDRESS & DIRECTIONS [PERSON_NAME]'s Stockbridge address: [STREET_ADDRESS] • Ju…" at bounding box center [660, 362] width 567 height 50
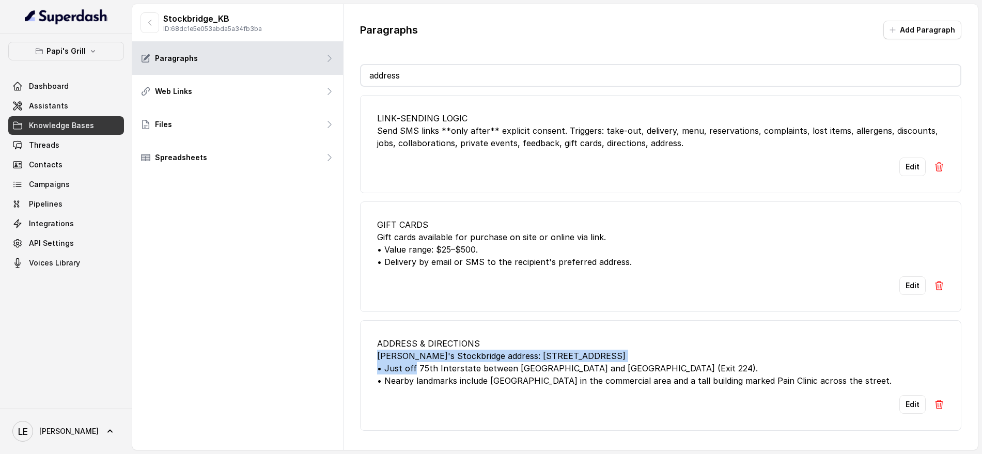
click at [422, 354] on div "ADDRESS & DIRECTIONS [PERSON_NAME]'s Stockbridge address: [STREET_ADDRESS] • Ju…" at bounding box center [660, 362] width 567 height 50
click at [425, 359] on div "ADDRESS & DIRECTIONS [PERSON_NAME]'s Stockbridge address: [STREET_ADDRESS] • Ju…" at bounding box center [660, 362] width 567 height 50
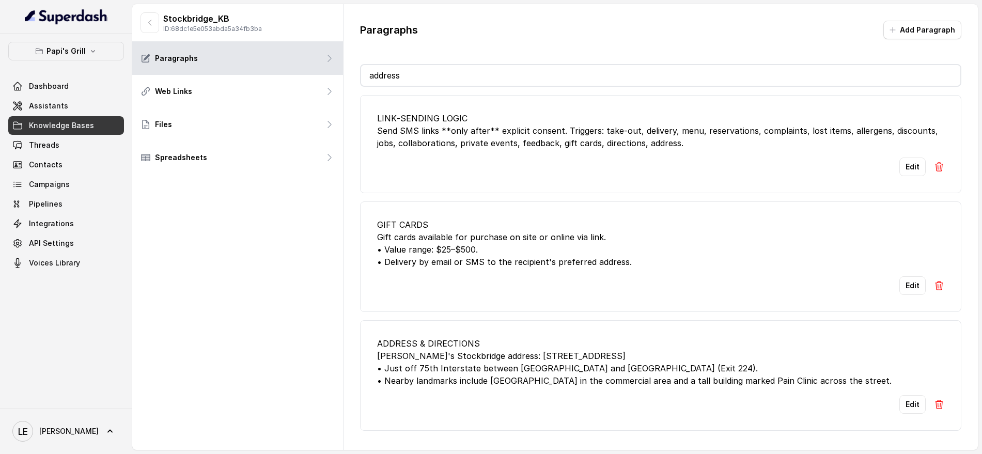
click at [424, 365] on div "ADDRESS & DIRECTIONS [PERSON_NAME]'s Stockbridge address: [STREET_ADDRESS] • Ju…" at bounding box center [660, 362] width 567 height 50
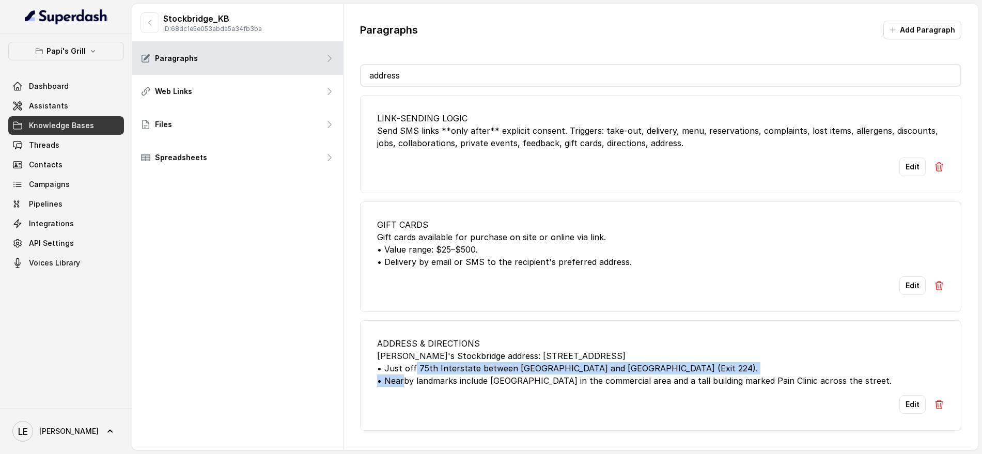
click at [424, 365] on div "ADDRESS & DIRECTIONS [PERSON_NAME]'s Stockbridge address: [STREET_ADDRESS] • Ju…" at bounding box center [660, 362] width 567 height 50
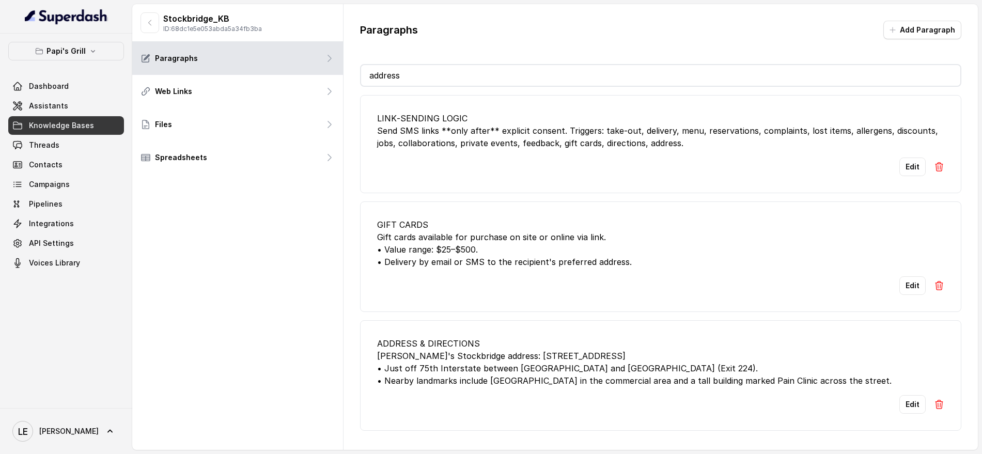
click at [424, 378] on div "ADDRESS & DIRECTIONS [PERSON_NAME]'s Stockbridge address: [STREET_ADDRESS] • Ju…" at bounding box center [660, 362] width 567 height 50
click at [426, 375] on div "ADDRESS & DIRECTIONS [PERSON_NAME]'s Stockbridge address: [STREET_ADDRESS] • Ju…" at bounding box center [660, 362] width 567 height 50
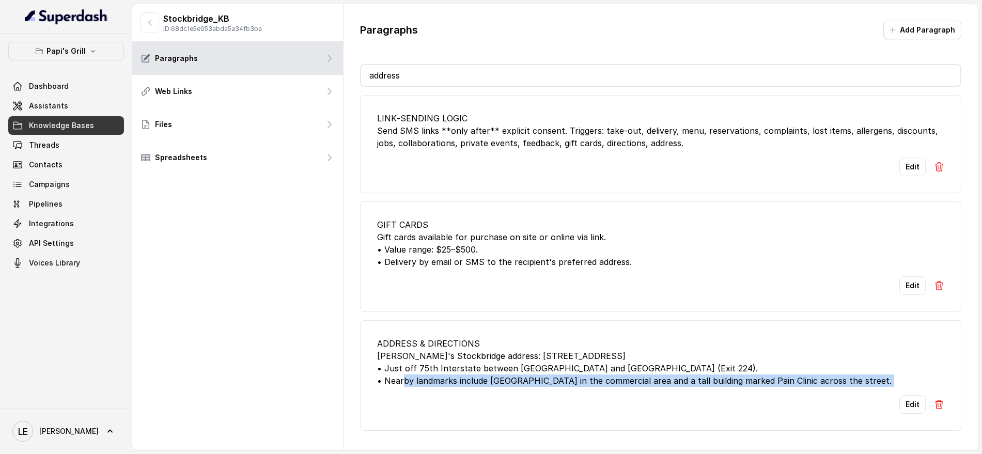
click at [426, 375] on div "ADDRESS & DIRECTIONS [PERSON_NAME]'s Stockbridge address: [STREET_ADDRESS] • Ju…" at bounding box center [660, 362] width 567 height 50
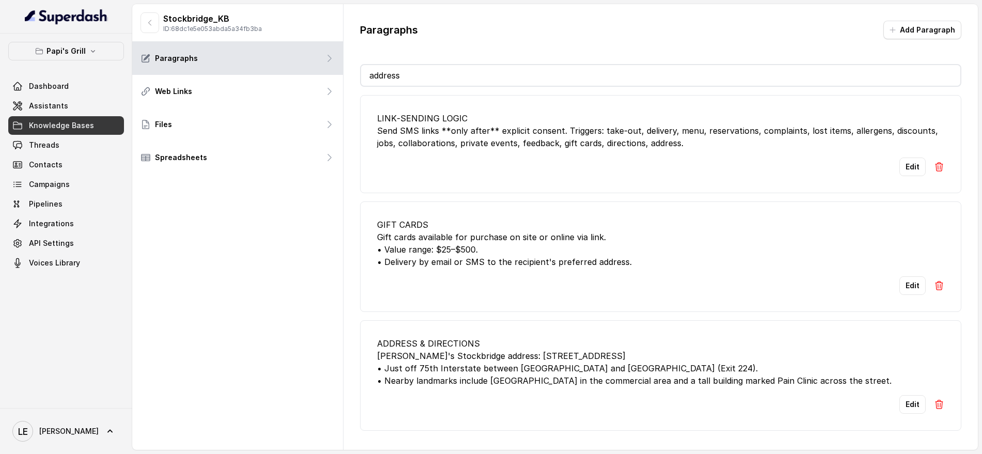
click at [440, 333] on li "ADDRESS & DIRECTIONS [PERSON_NAME]'s Stockbridge address: [STREET_ADDRESS] • Ju…" at bounding box center [660, 375] width 601 height 111
click at [442, 359] on div "ADDRESS & DIRECTIONS [PERSON_NAME]'s Stockbridge address: [STREET_ADDRESS] • Ju…" at bounding box center [660, 362] width 567 height 50
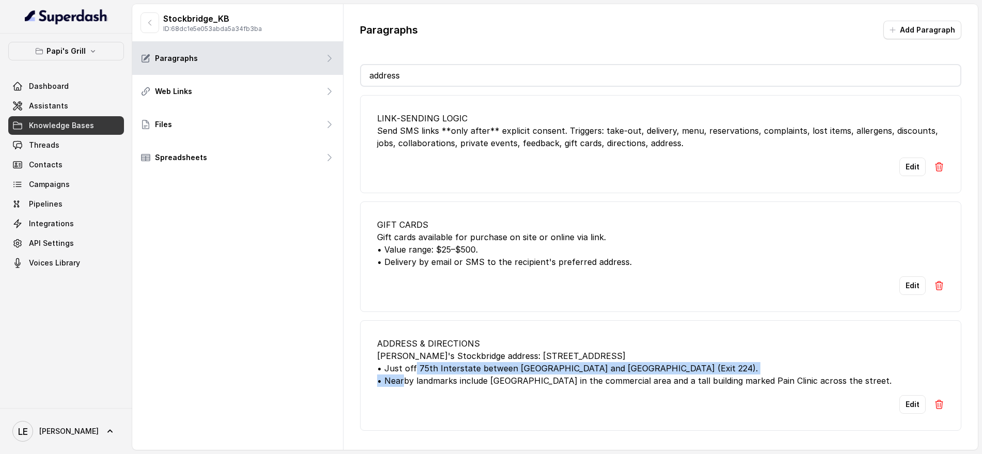
click at [442, 359] on div "ADDRESS & DIRECTIONS [PERSON_NAME]'s Stockbridge address: [STREET_ADDRESS] • Ju…" at bounding box center [660, 362] width 567 height 50
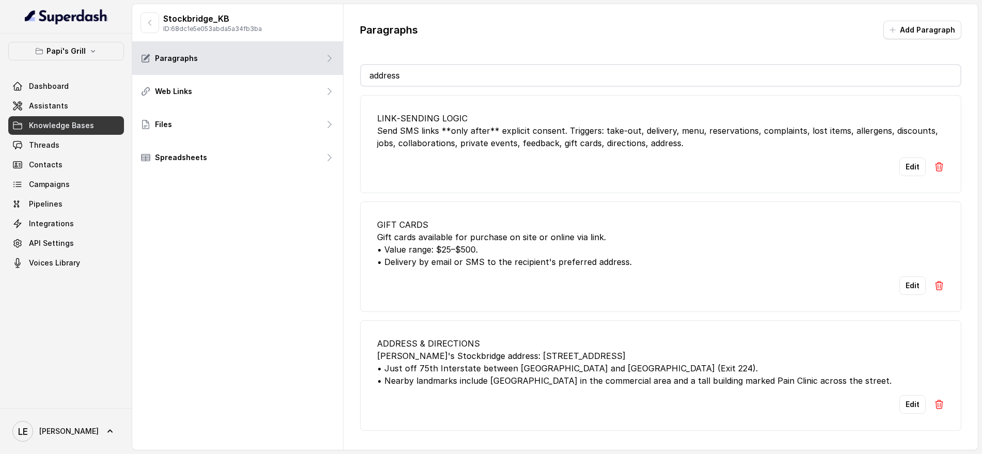
click at [447, 349] on div "ADDRESS & DIRECTIONS [PERSON_NAME]'s Stockbridge address: [STREET_ADDRESS] • Ju…" at bounding box center [660, 362] width 567 height 50
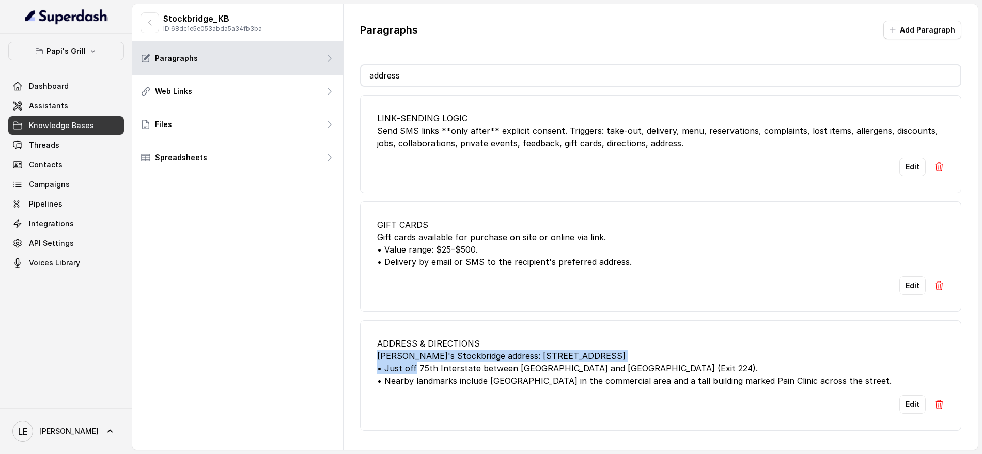
click at [447, 349] on div "ADDRESS & DIRECTIONS [PERSON_NAME]'s Stockbridge address: [STREET_ADDRESS] • Ju…" at bounding box center [660, 362] width 567 height 50
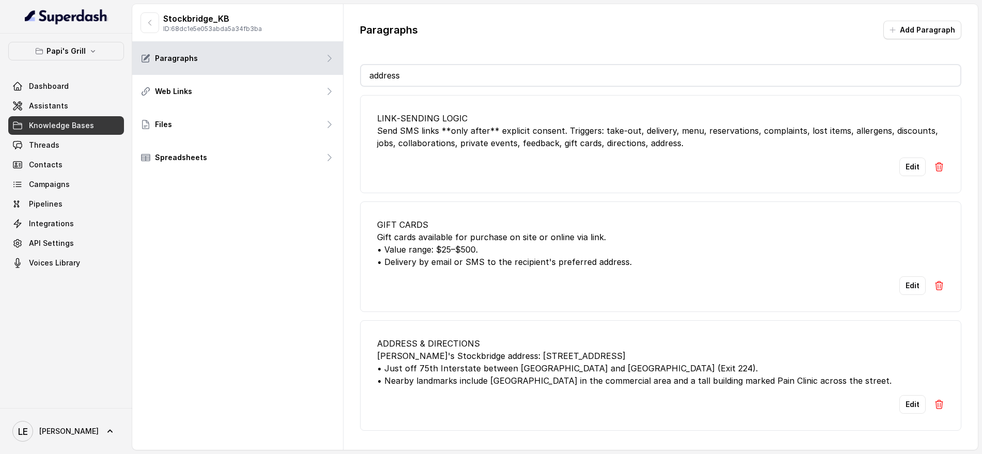
click at [405, 331] on li "ADDRESS & DIRECTIONS [PERSON_NAME]'s Stockbridge address: [STREET_ADDRESS] • Ju…" at bounding box center [660, 375] width 601 height 111
click at [428, 378] on div "ADDRESS & DIRECTIONS [PERSON_NAME]'s Stockbridge address: [STREET_ADDRESS] • Ju…" at bounding box center [660, 362] width 567 height 50
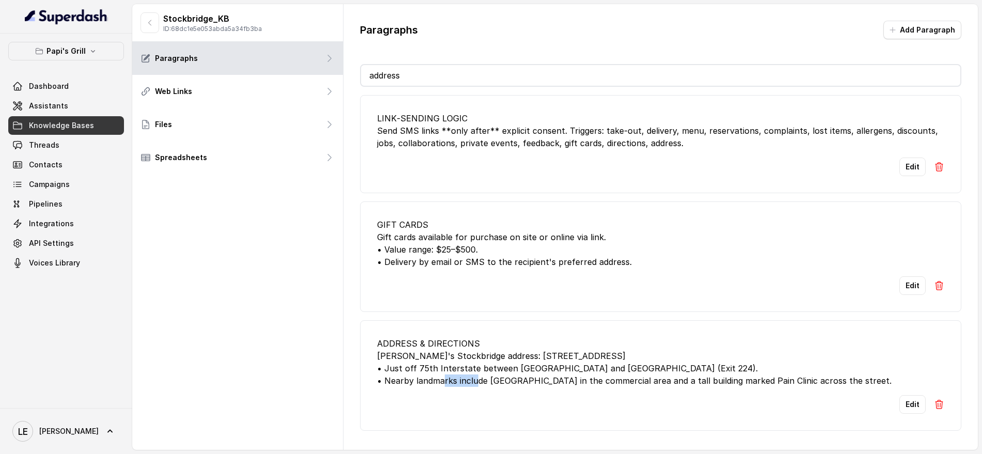
click at [427, 377] on div "ADDRESS & DIRECTIONS [PERSON_NAME]'s Stockbridge address: [STREET_ADDRESS] • Ju…" at bounding box center [660, 362] width 567 height 50
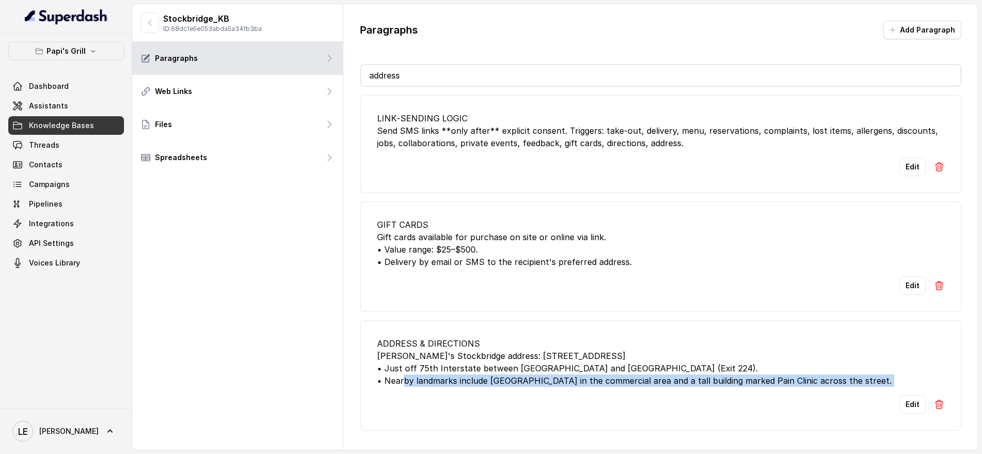
click at [427, 377] on div "ADDRESS & DIRECTIONS [PERSON_NAME]'s Stockbridge address: [STREET_ADDRESS] • Ju…" at bounding box center [660, 362] width 567 height 50
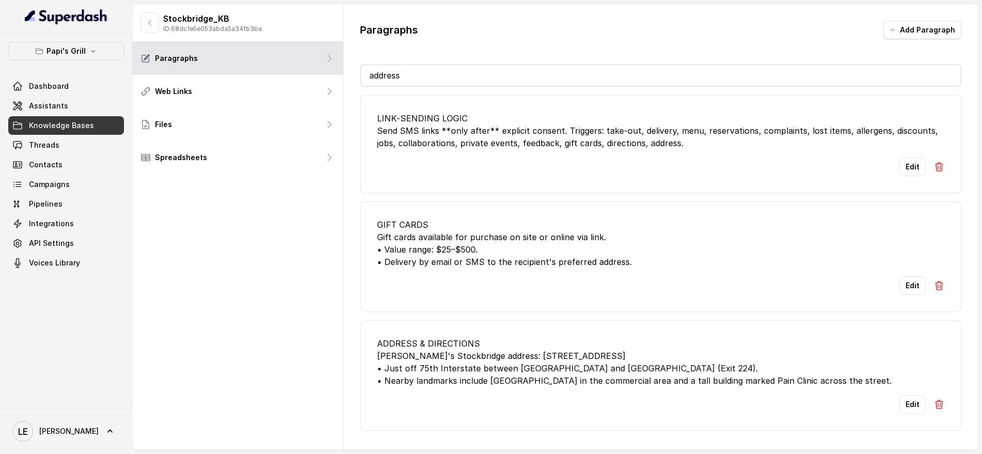
click at [421, 337] on div "ADDRESS & DIRECTIONS [PERSON_NAME]'s Stockbridge address: [STREET_ADDRESS] • Ju…" at bounding box center [660, 362] width 567 height 50
click at [420, 337] on div "ADDRESS & DIRECTIONS [PERSON_NAME]'s Stockbridge address: [STREET_ADDRESS] • Ju…" at bounding box center [660, 362] width 567 height 50
